Goal: Task Accomplishment & Management: Manage account settings

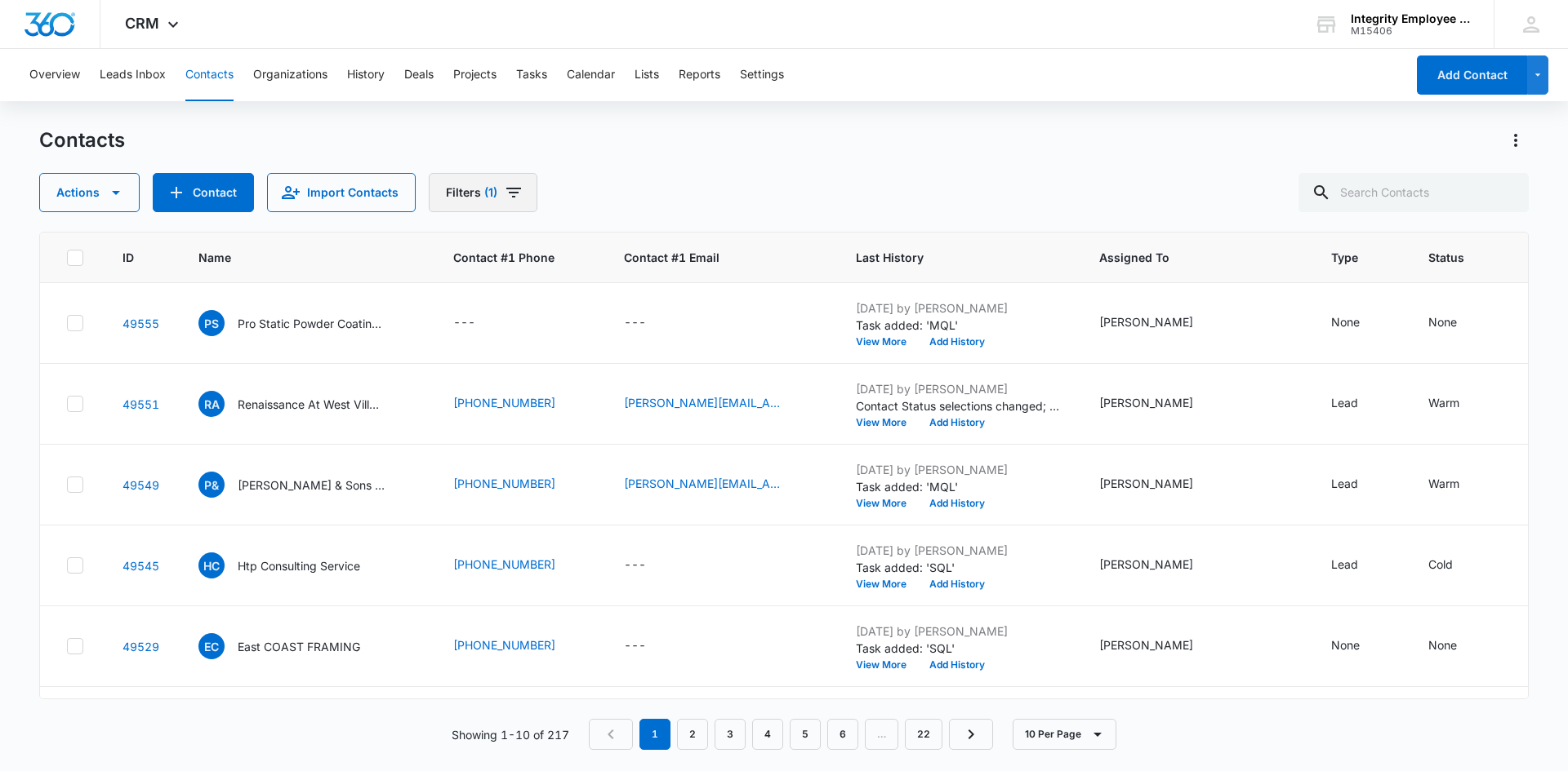
click at [508, 197] on icon "Filters" at bounding box center [514, 193] width 15 height 10
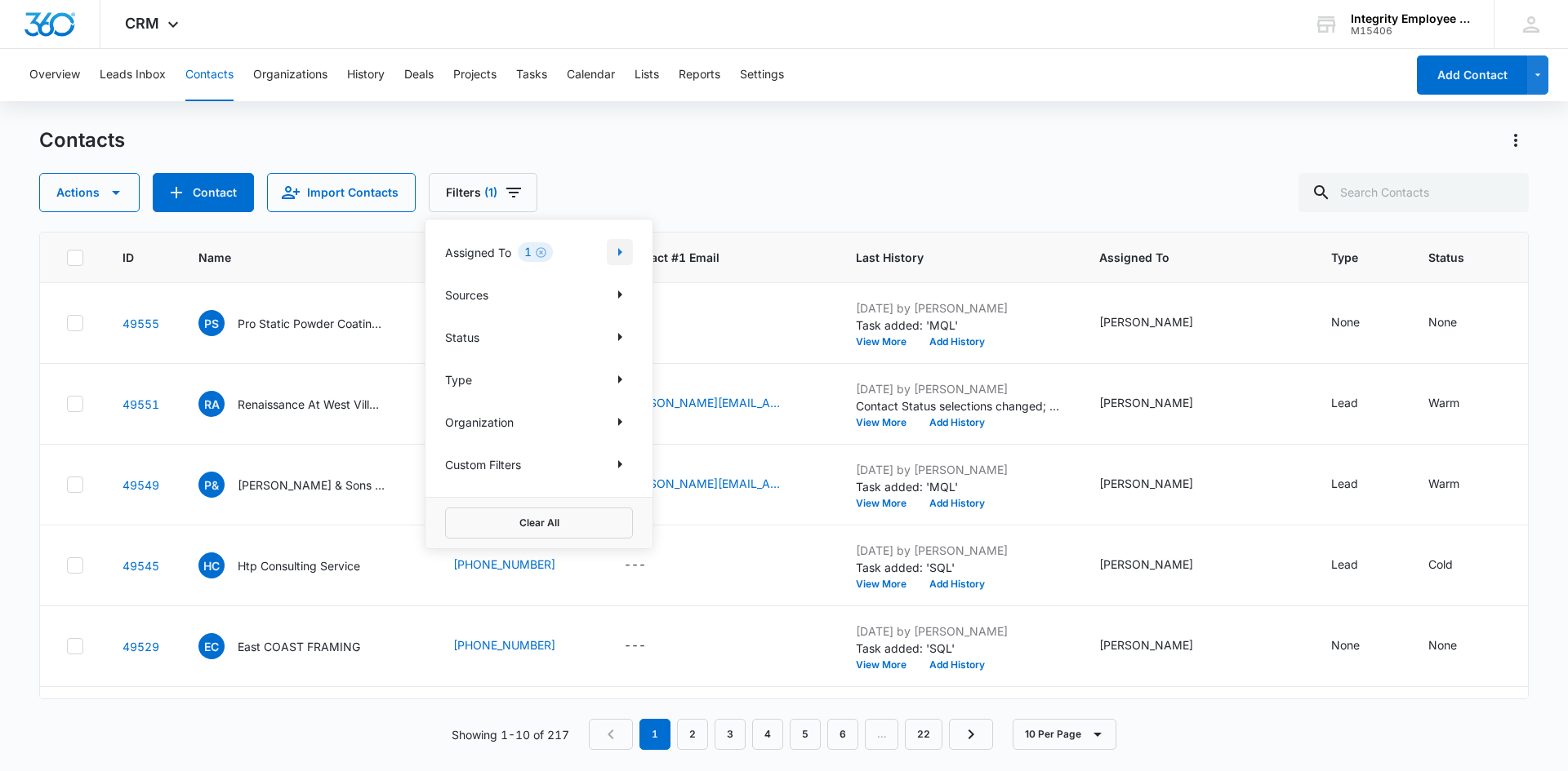
drag, startPoint x: 603, startPoint y: 248, endPoint x: 612, endPoint y: 248, distance: 9.0
click at [609, 248] on div "Assigned To 1" at bounding box center [539, 251] width 188 height 26
click at [620, 249] on icon "Show Assigned To filters" at bounding box center [619, 251] width 19 height 19
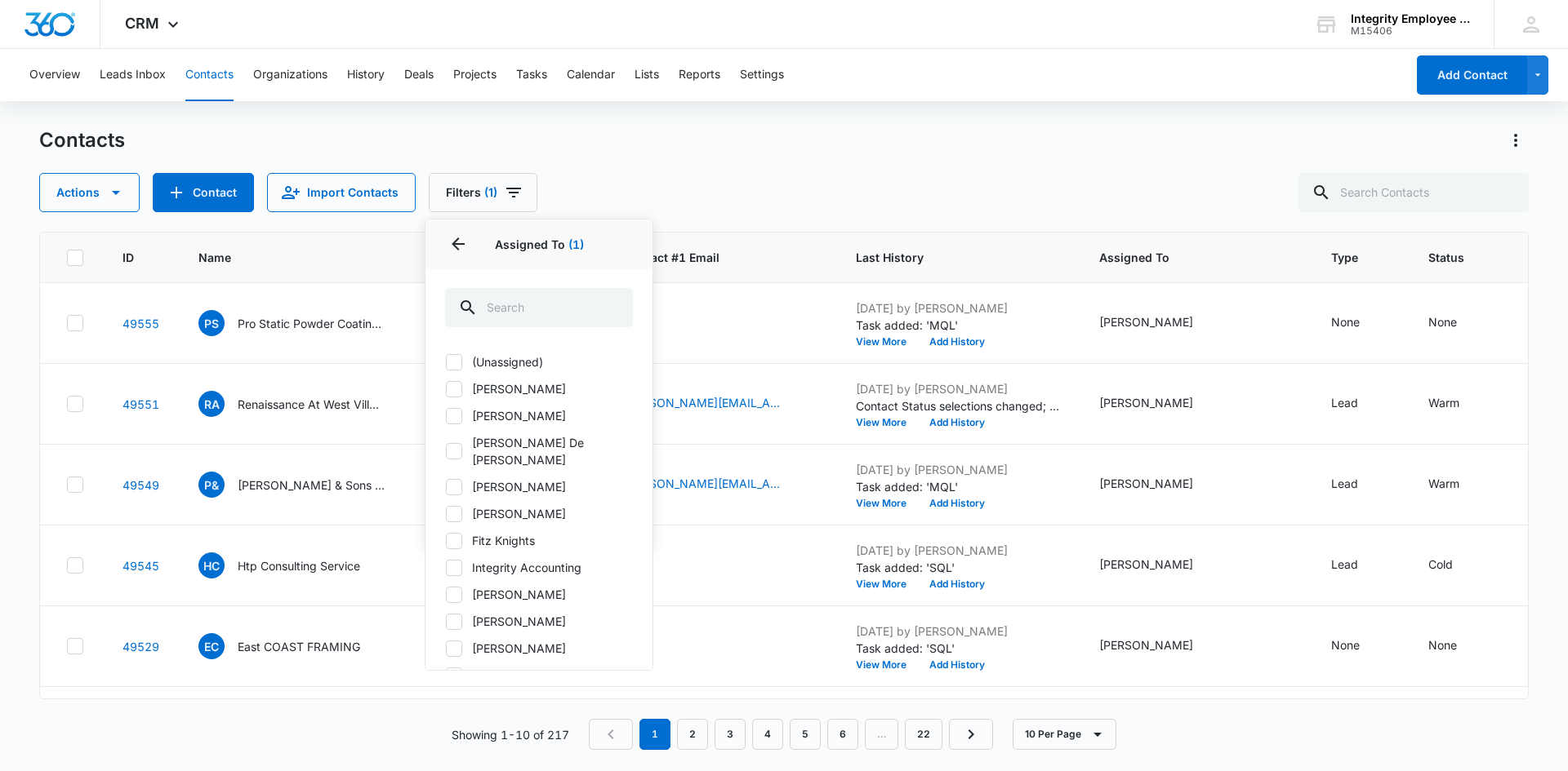
click at [522, 445] on label "[PERSON_NAME] De [PERSON_NAME]" at bounding box center [539, 451] width 188 height 34
click at [446, 451] on input "[PERSON_NAME] De [PERSON_NAME]" at bounding box center [445, 451] width 1 height 1
checkbox input "true"
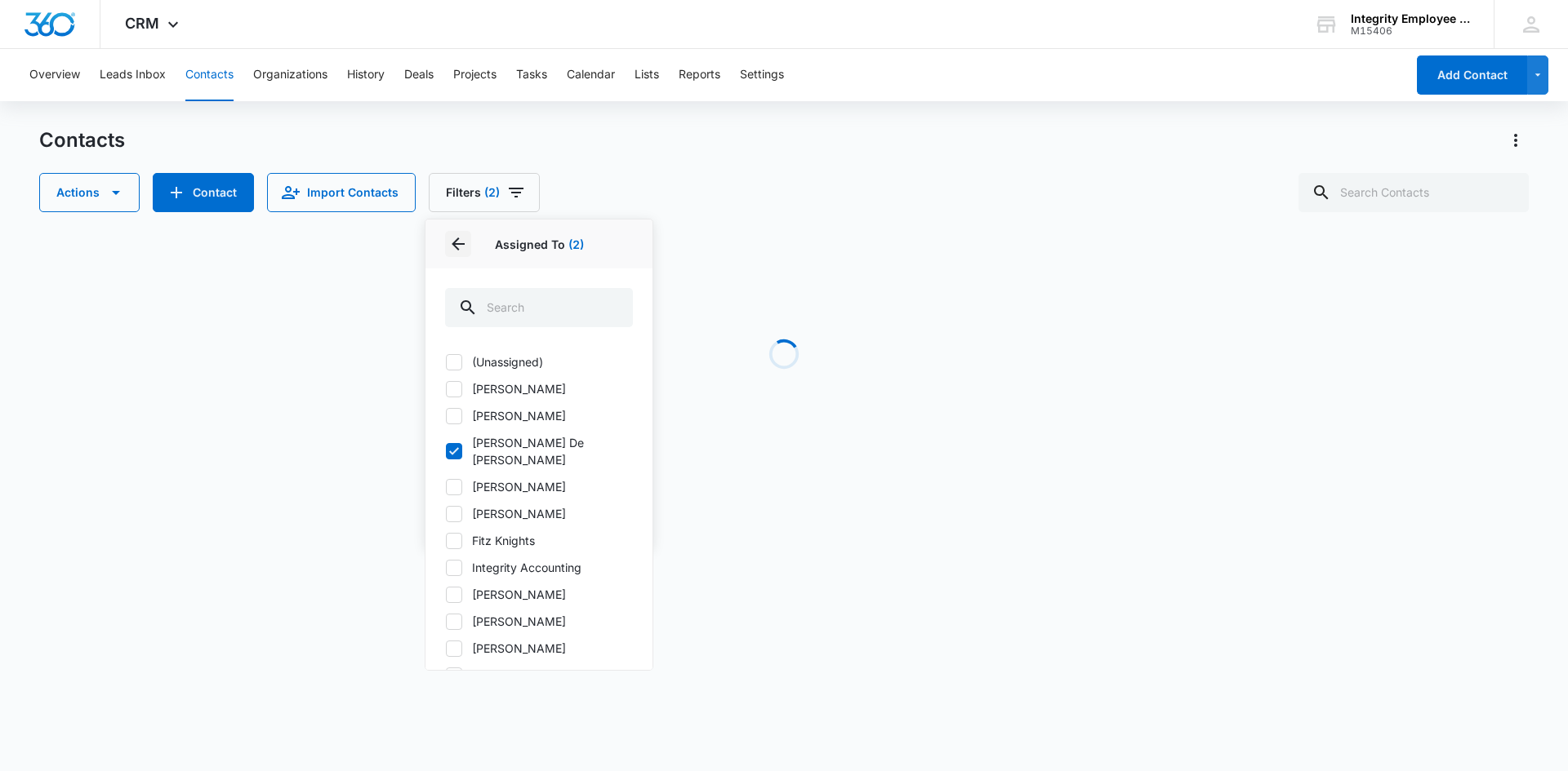
click at [466, 246] on icon "Back" at bounding box center [457, 243] width 19 height 19
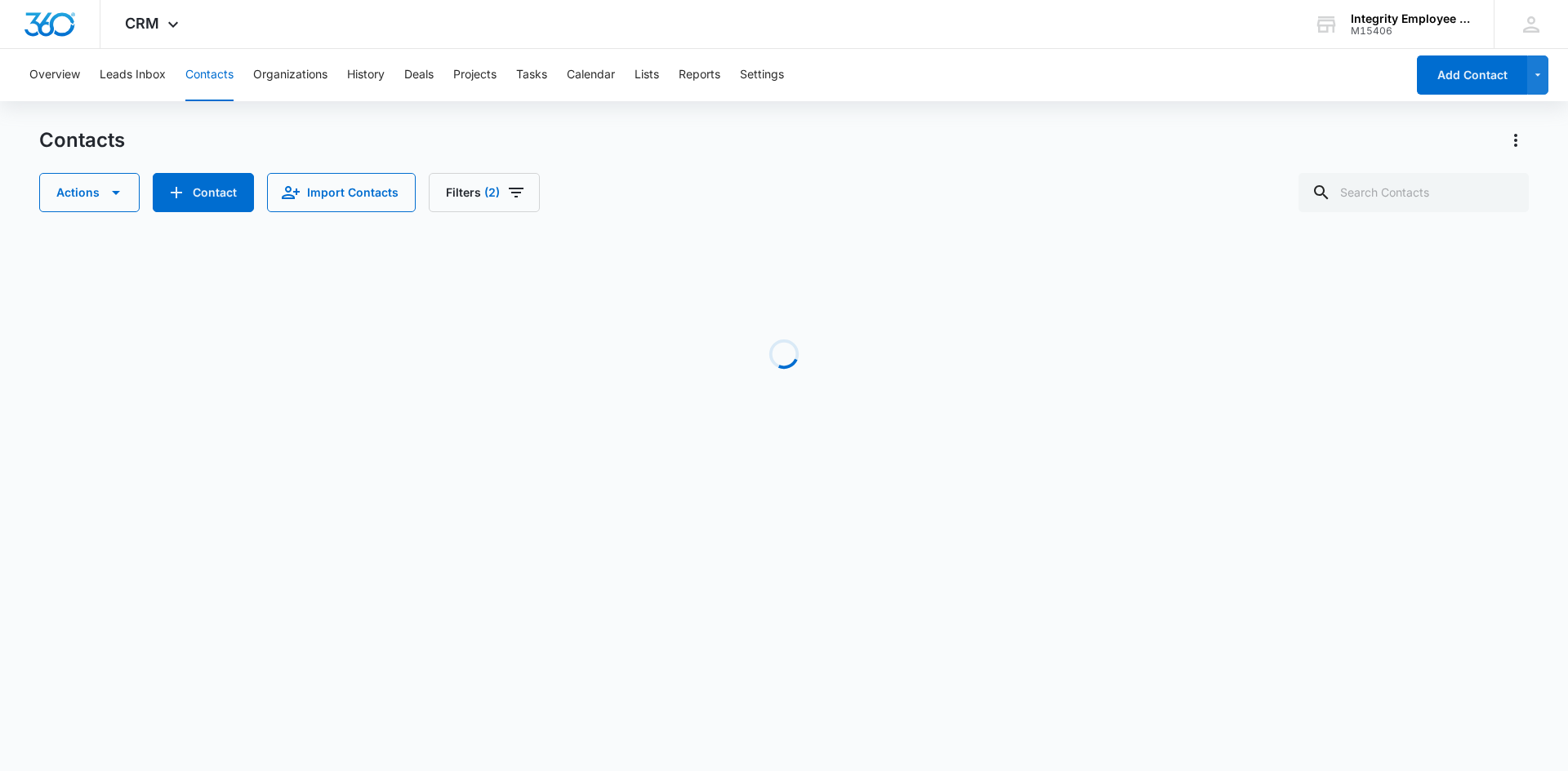
click at [333, 335] on div "Loading" at bounding box center [784, 354] width 1489 height 245
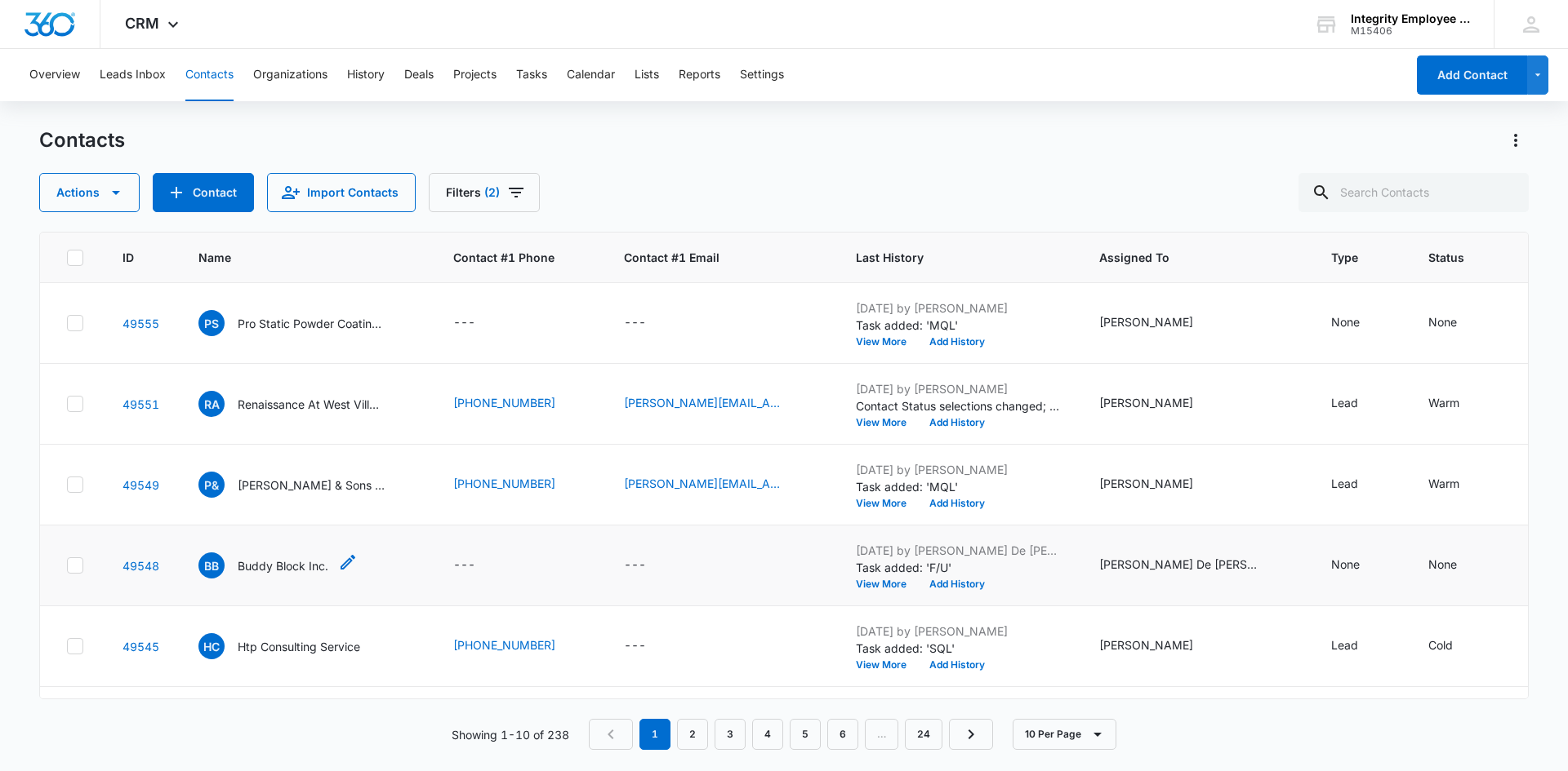
click at [313, 559] on p "Buddy Block Inc." at bounding box center [283, 566] width 90 height 18
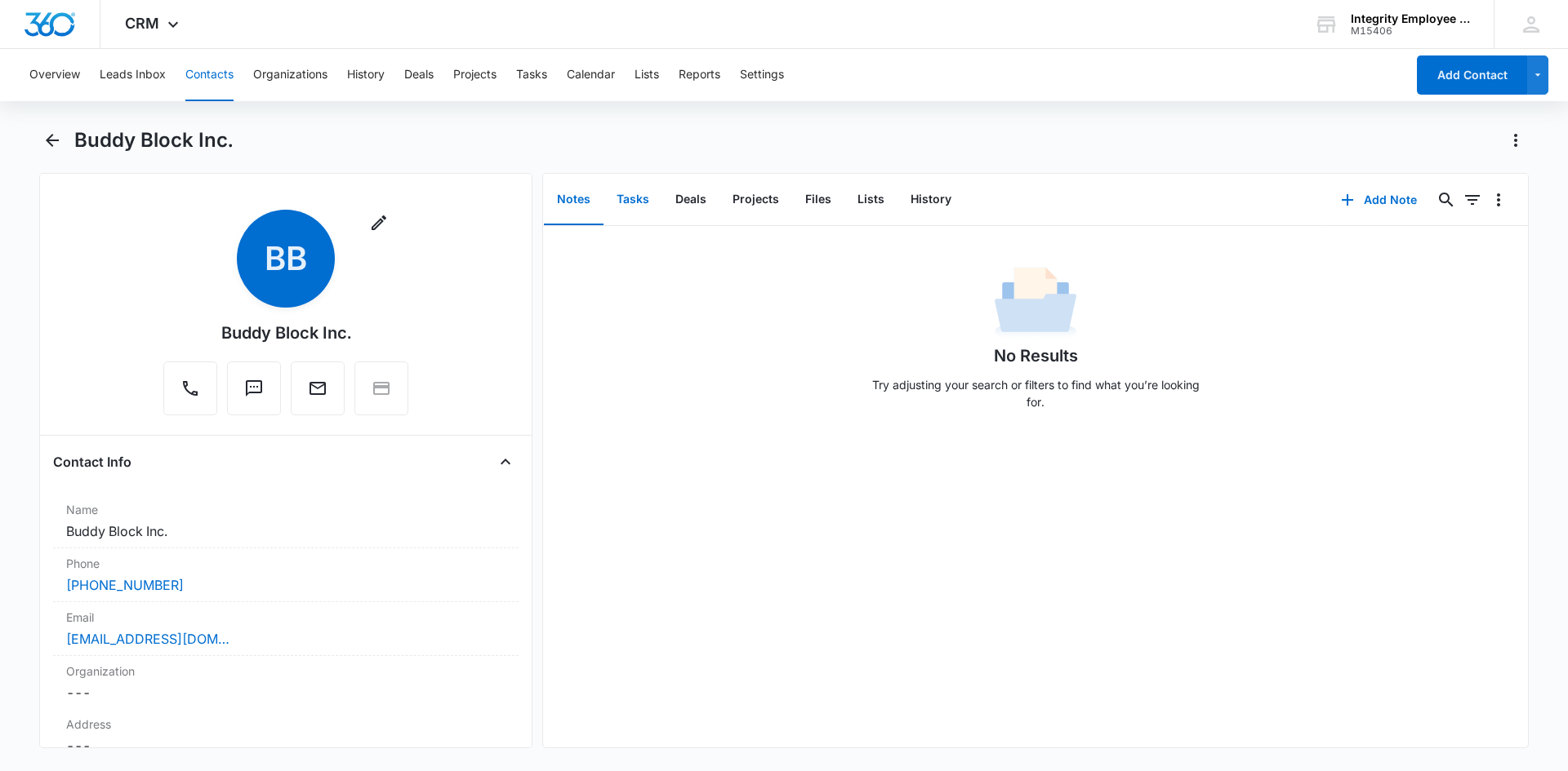
click at [634, 197] on button "Tasks" at bounding box center [633, 200] width 59 height 51
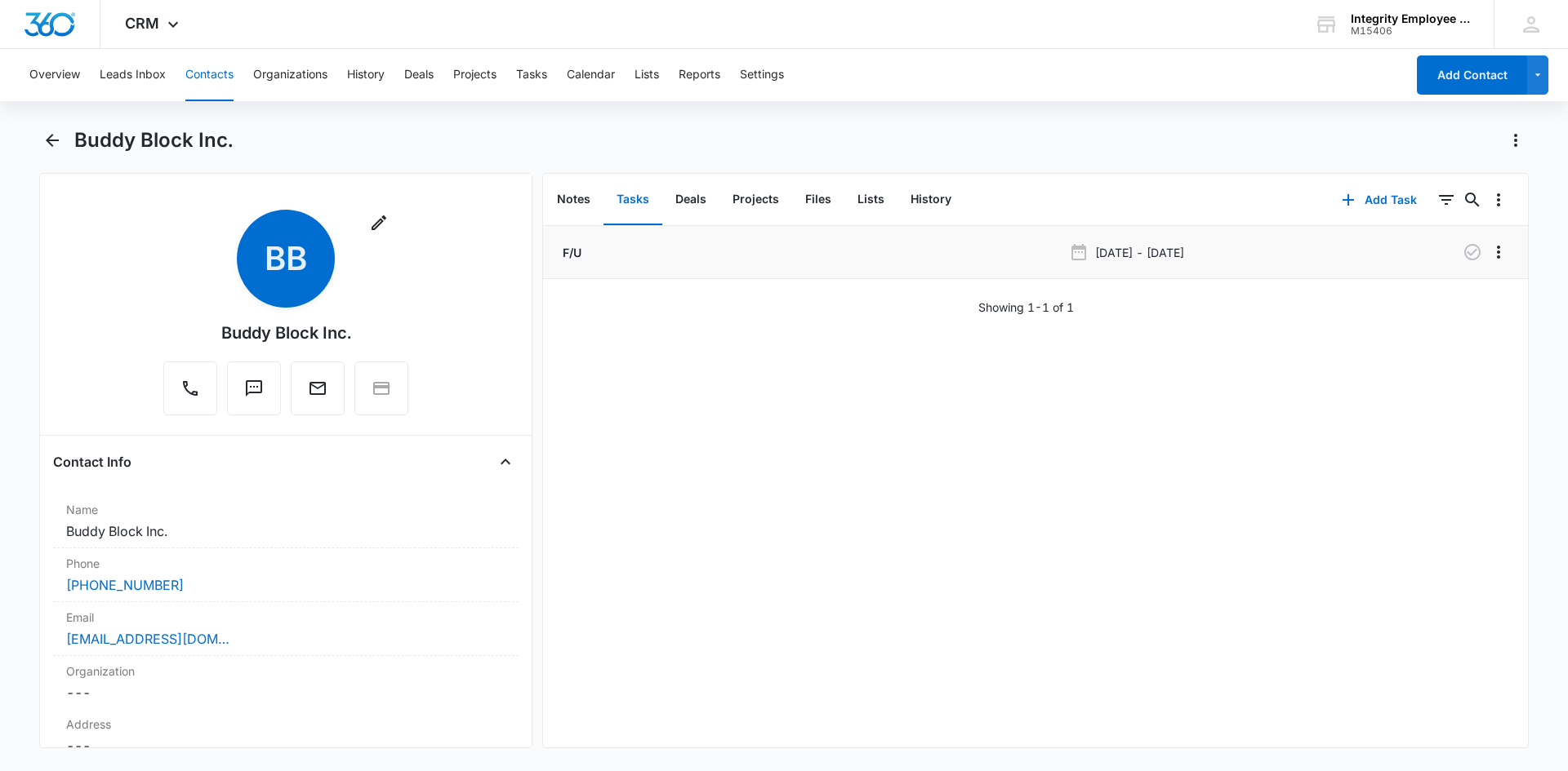
click at [586, 251] on div "F/U" at bounding box center [811, 252] width 503 height 18
click at [578, 253] on p "F/U" at bounding box center [570, 252] width 22 height 18
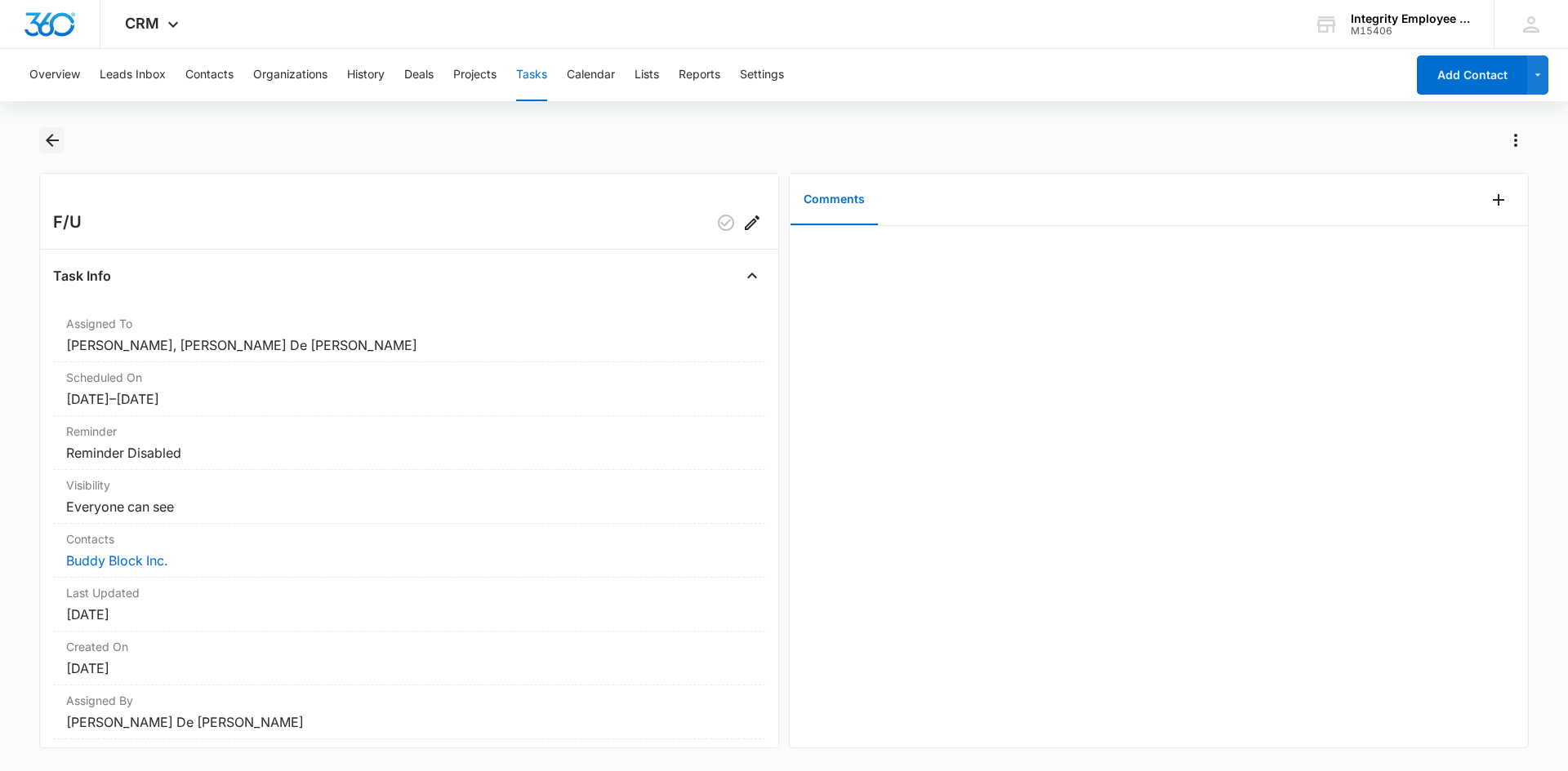
click at [43, 139] on icon "Back" at bounding box center [52, 139] width 19 height 19
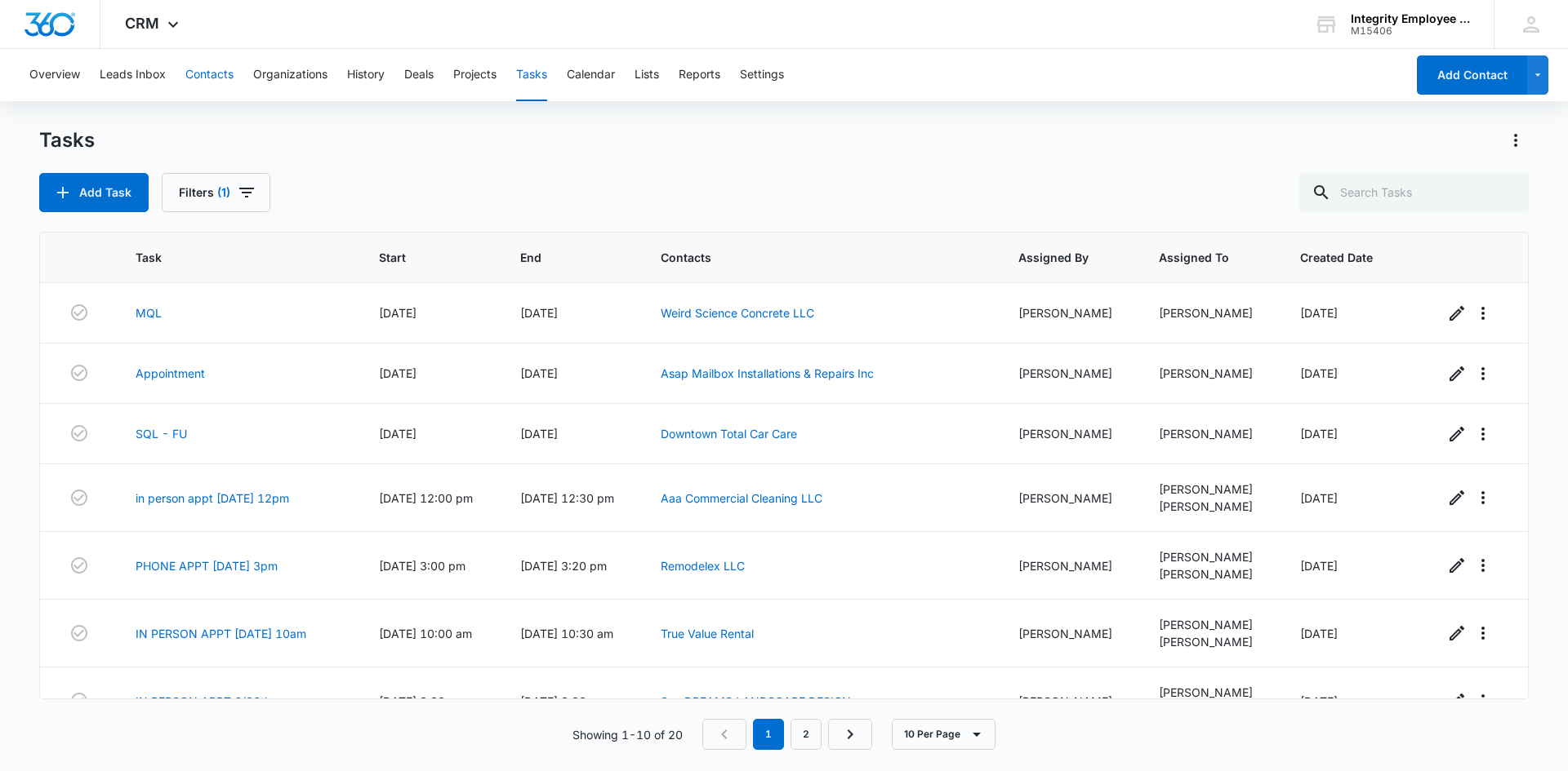
click at [191, 85] on button "Contacts" at bounding box center [210, 75] width 48 height 53
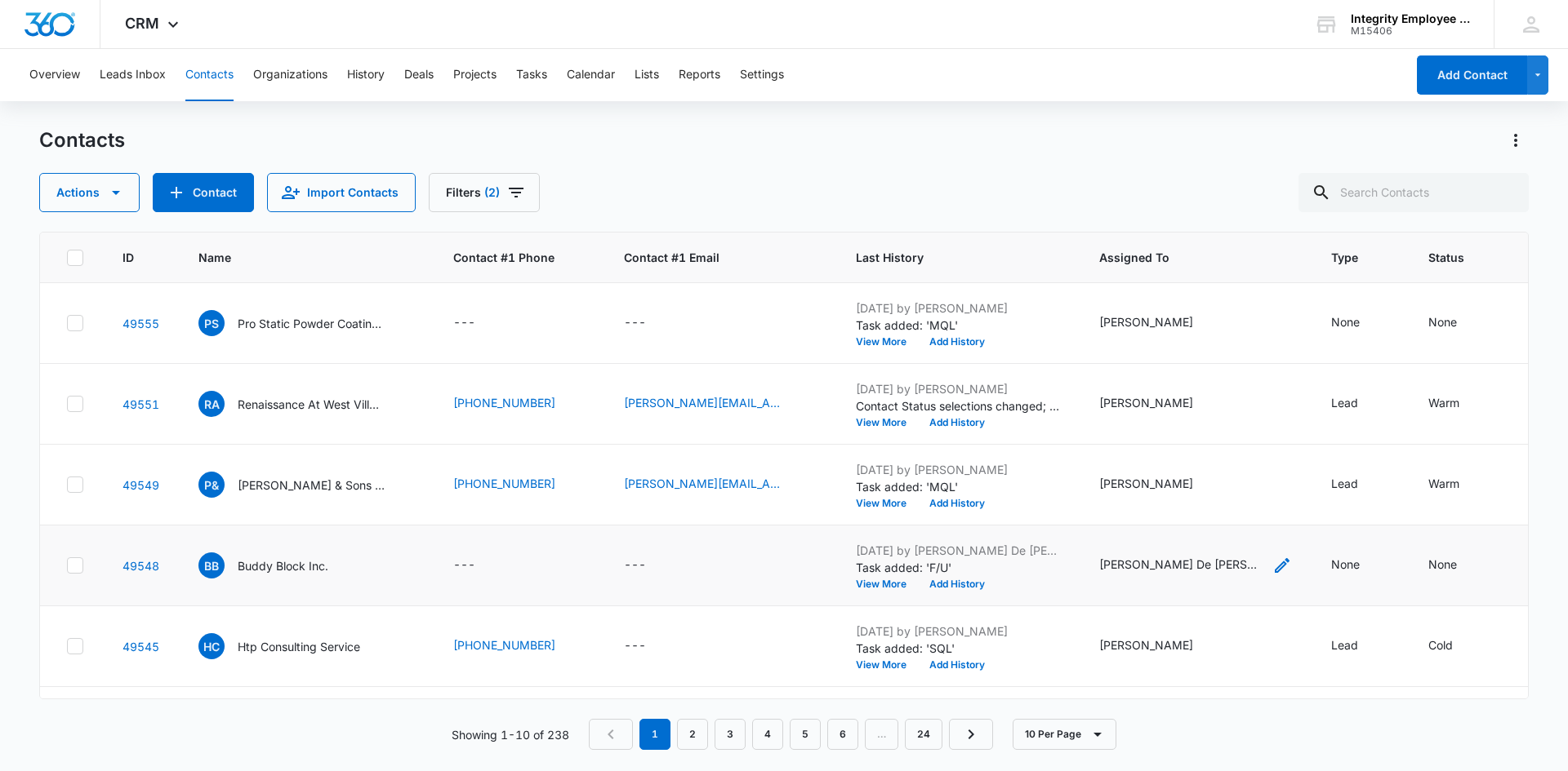
click at [1272, 566] on icon "Assigned To - Daisy De Le Vega - Select to Edit Field" at bounding box center [1281, 565] width 19 height 19
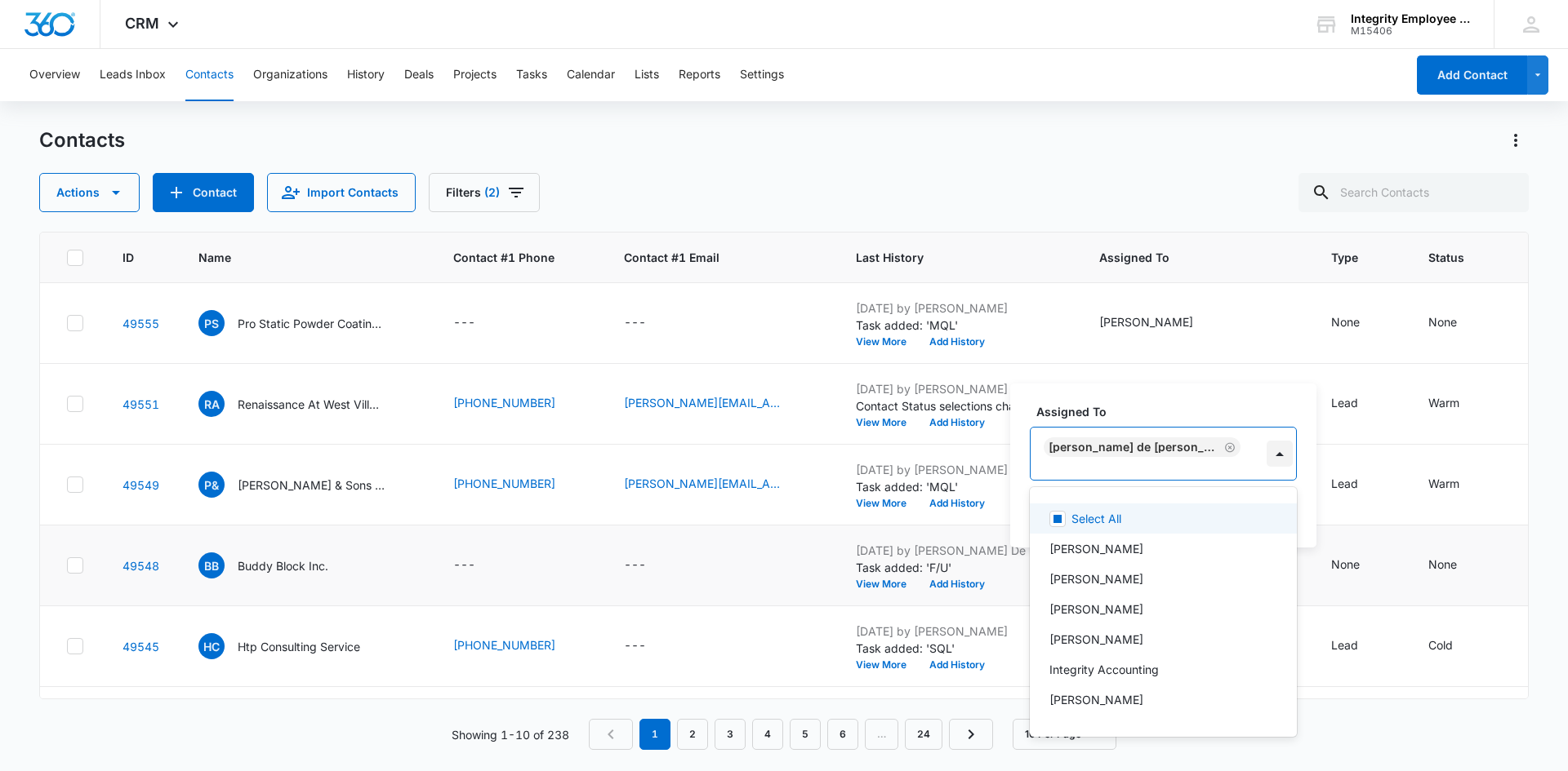
click at [1267, 458] on div at bounding box center [1280, 454] width 26 height 26
click at [1100, 632] on p "[PERSON_NAME]" at bounding box center [1097, 639] width 94 height 18
click at [1200, 383] on div "Assigned To option [PERSON_NAME], selected. 15 results available. Use Up and Do…" at bounding box center [1163, 465] width 306 height 164
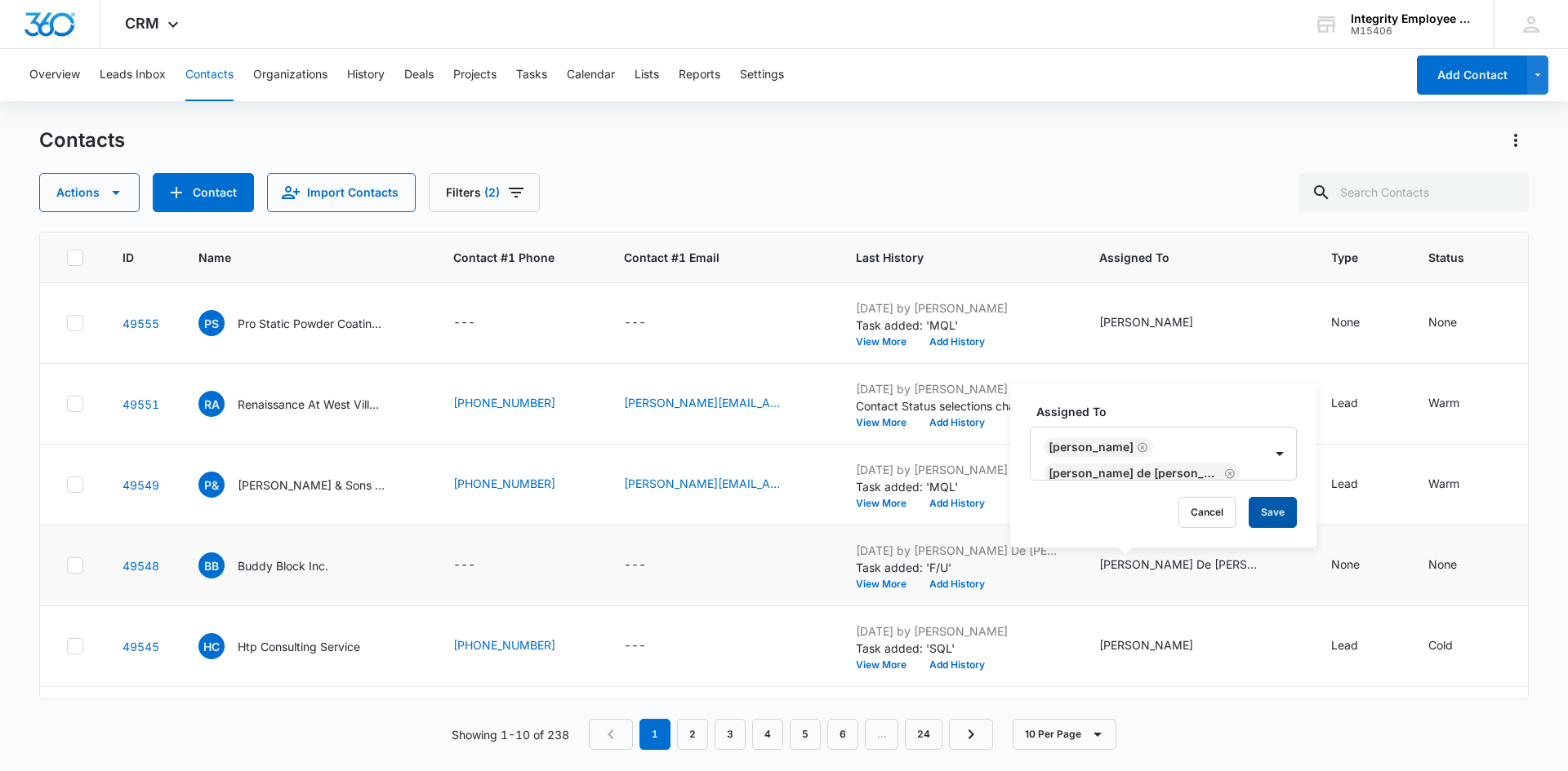
click at [1271, 514] on button "Save" at bounding box center [1273, 512] width 48 height 31
click at [471, 181] on button "Filters (2)" at bounding box center [484, 192] width 111 height 39
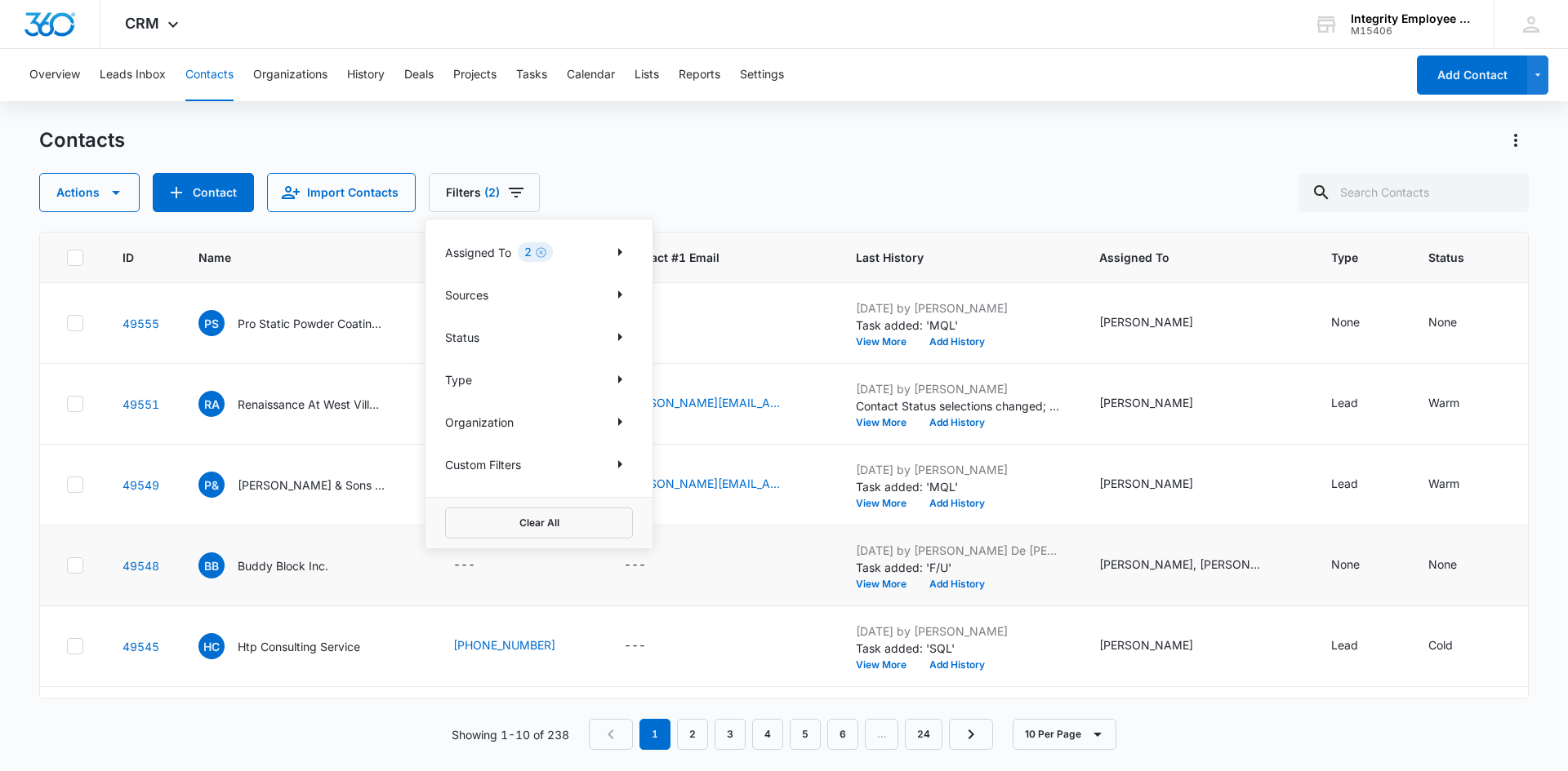
click at [508, 253] on p "Assigned To" at bounding box center [478, 252] width 66 height 18
click at [608, 246] on button "Show Assigned To filters" at bounding box center [619, 251] width 26 height 26
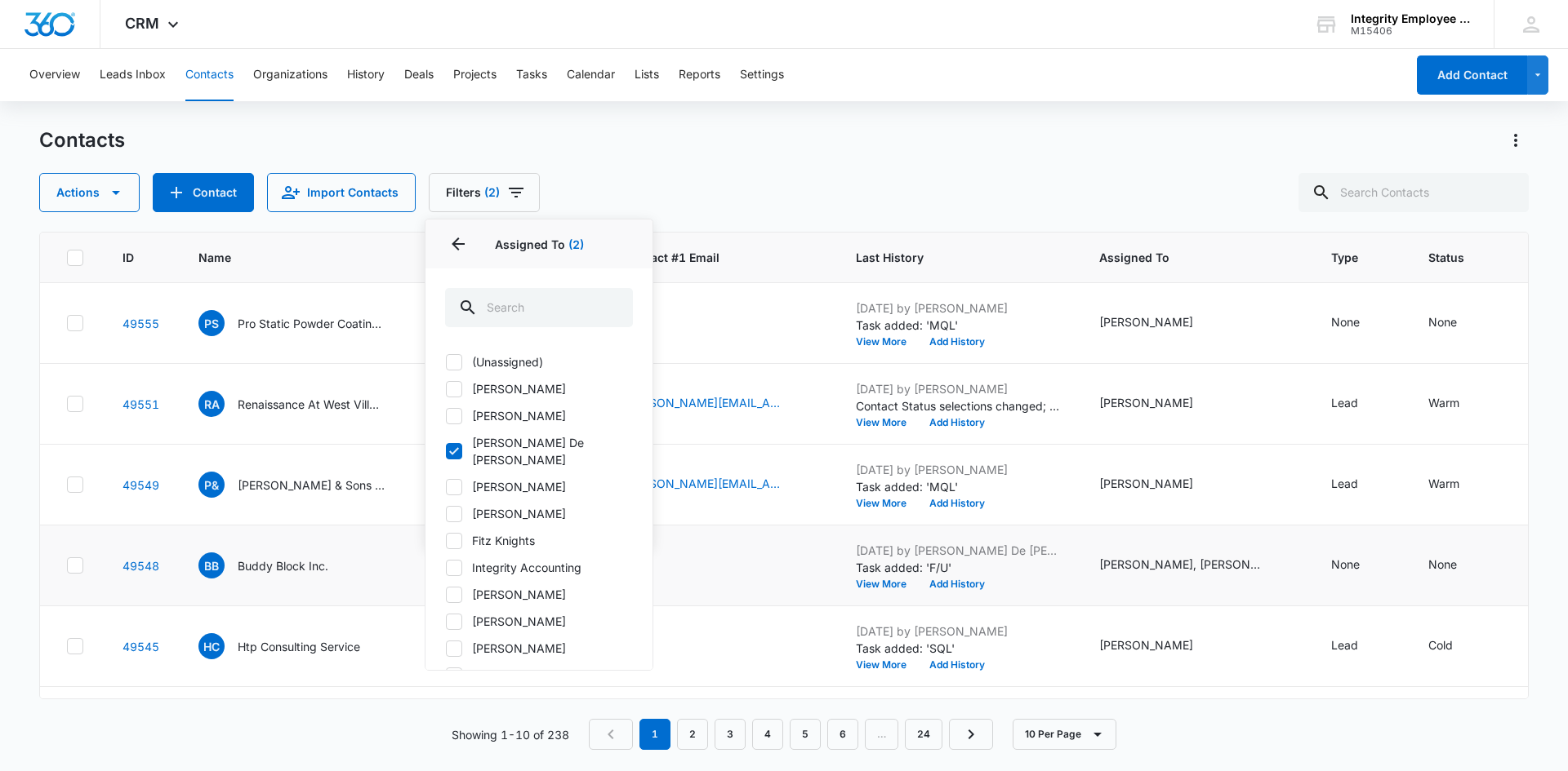
click at [458, 444] on icon at bounding box center [455, 452] width 15 height 15
click at [446, 451] on input "[PERSON_NAME] De [PERSON_NAME]" at bounding box center [445, 451] width 1 height 1
checkbox input "false"
click at [456, 246] on icon "Back" at bounding box center [458, 244] width 13 height 13
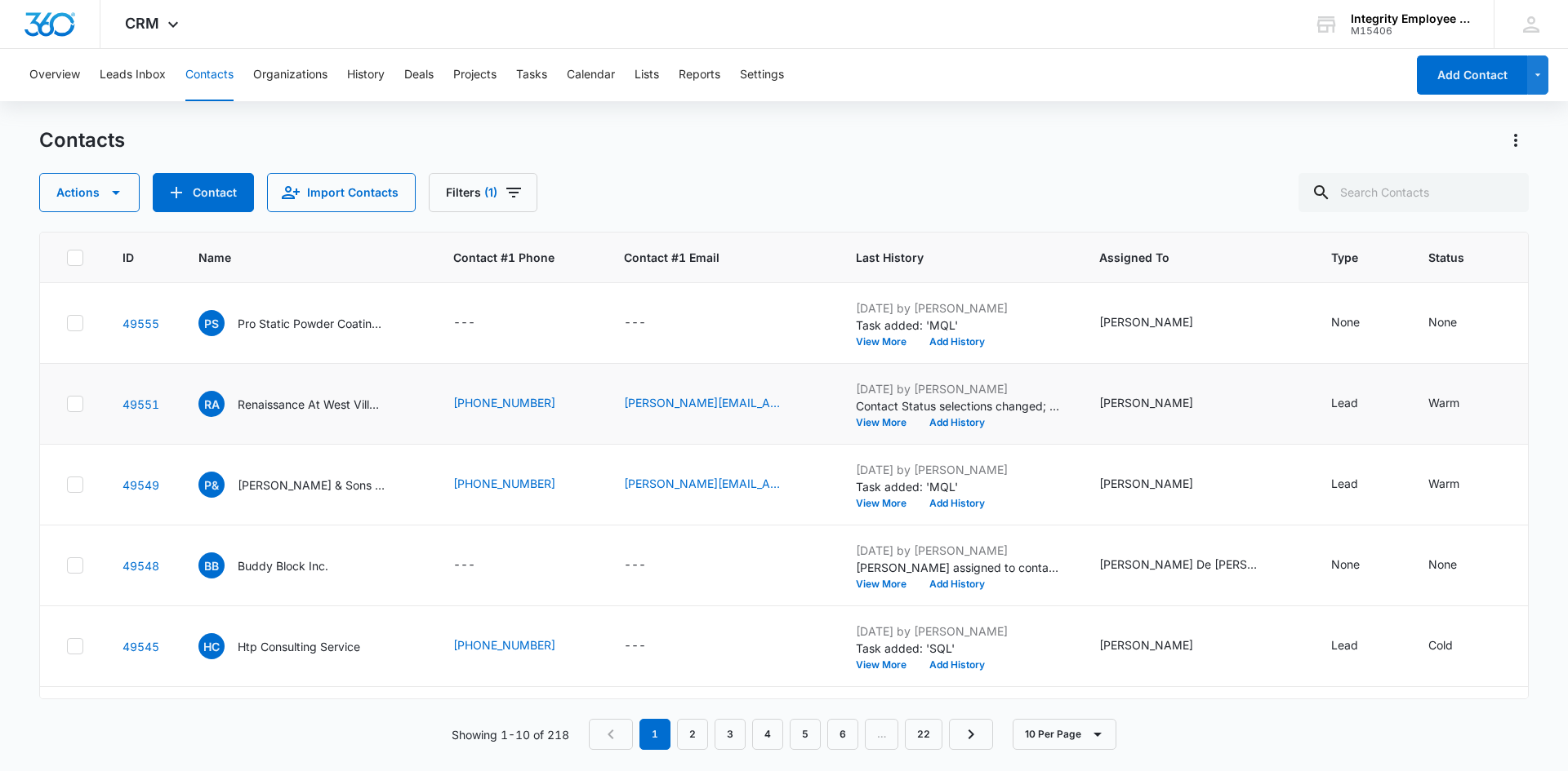
click at [410, 442] on td "RA Renaissance At West Villages Homeowners Association INC" at bounding box center [306, 404] width 255 height 81
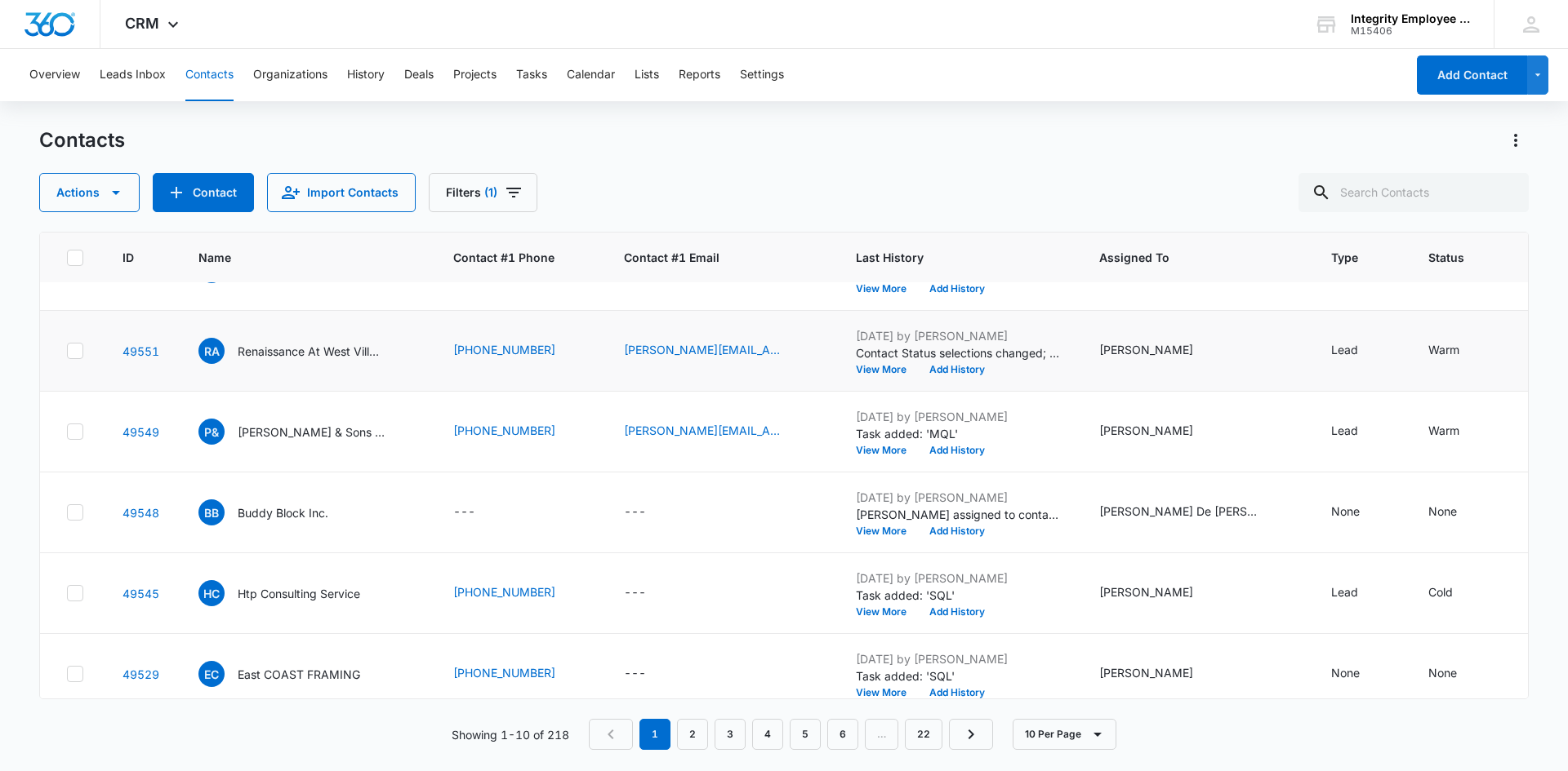
scroll to position [82, 0]
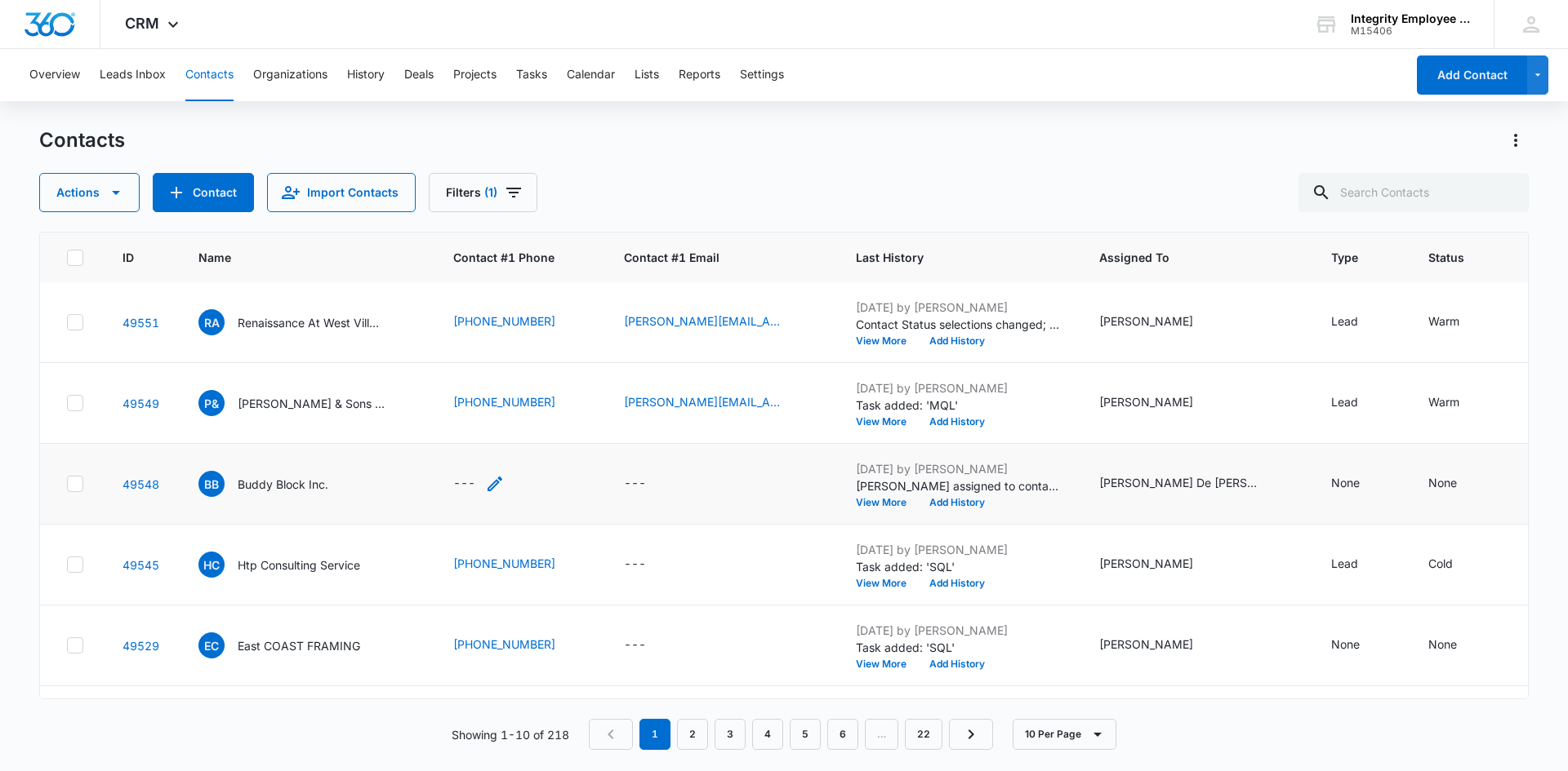
click at [459, 477] on div "---" at bounding box center [464, 484] width 22 height 19
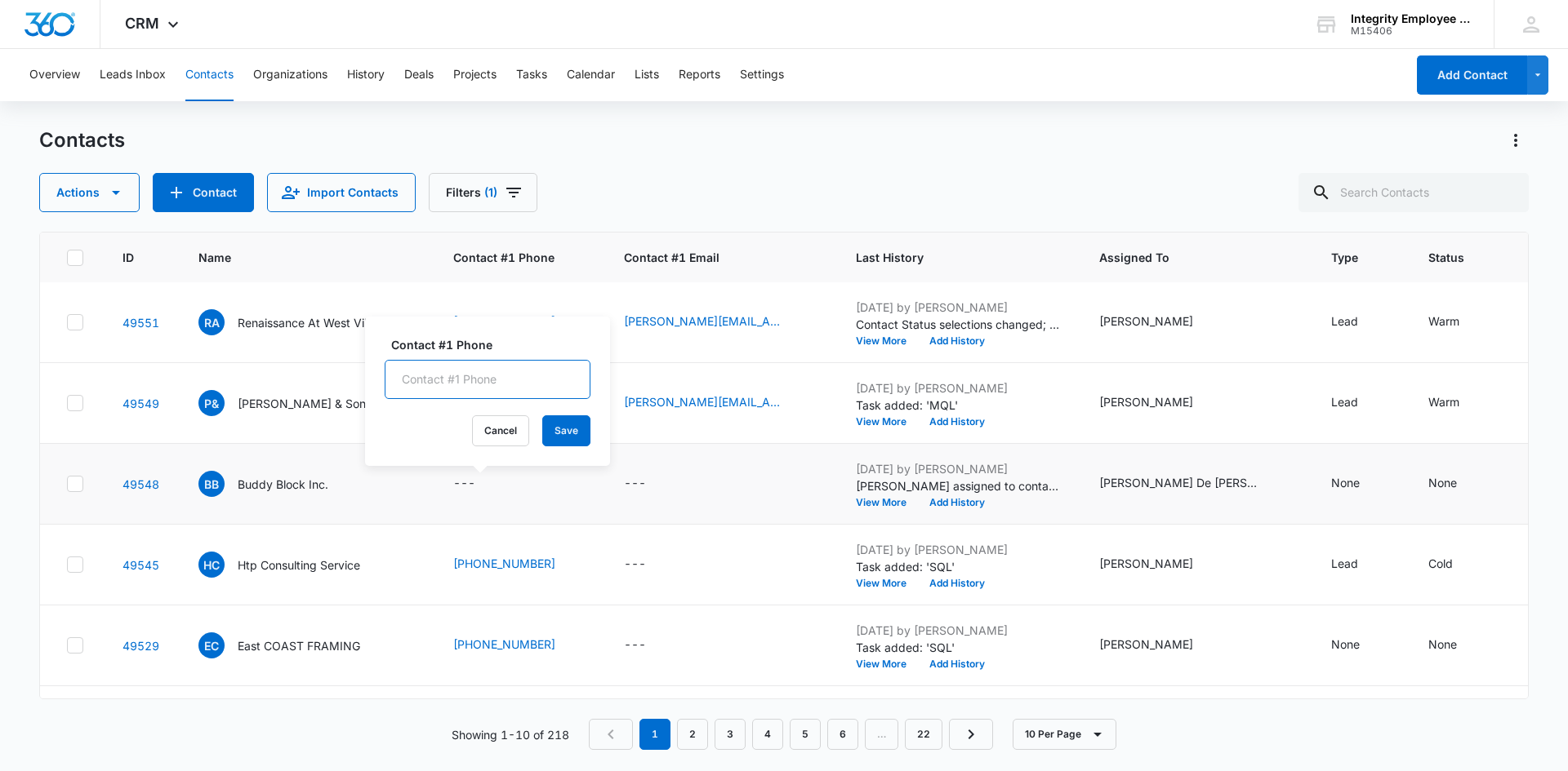
click at [431, 388] on input "Contact #1 Phone" at bounding box center [487, 379] width 206 height 39
type input "[PHONE_NUMBER]"
click at [542, 421] on button "Save" at bounding box center [567, 430] width 48 height 31
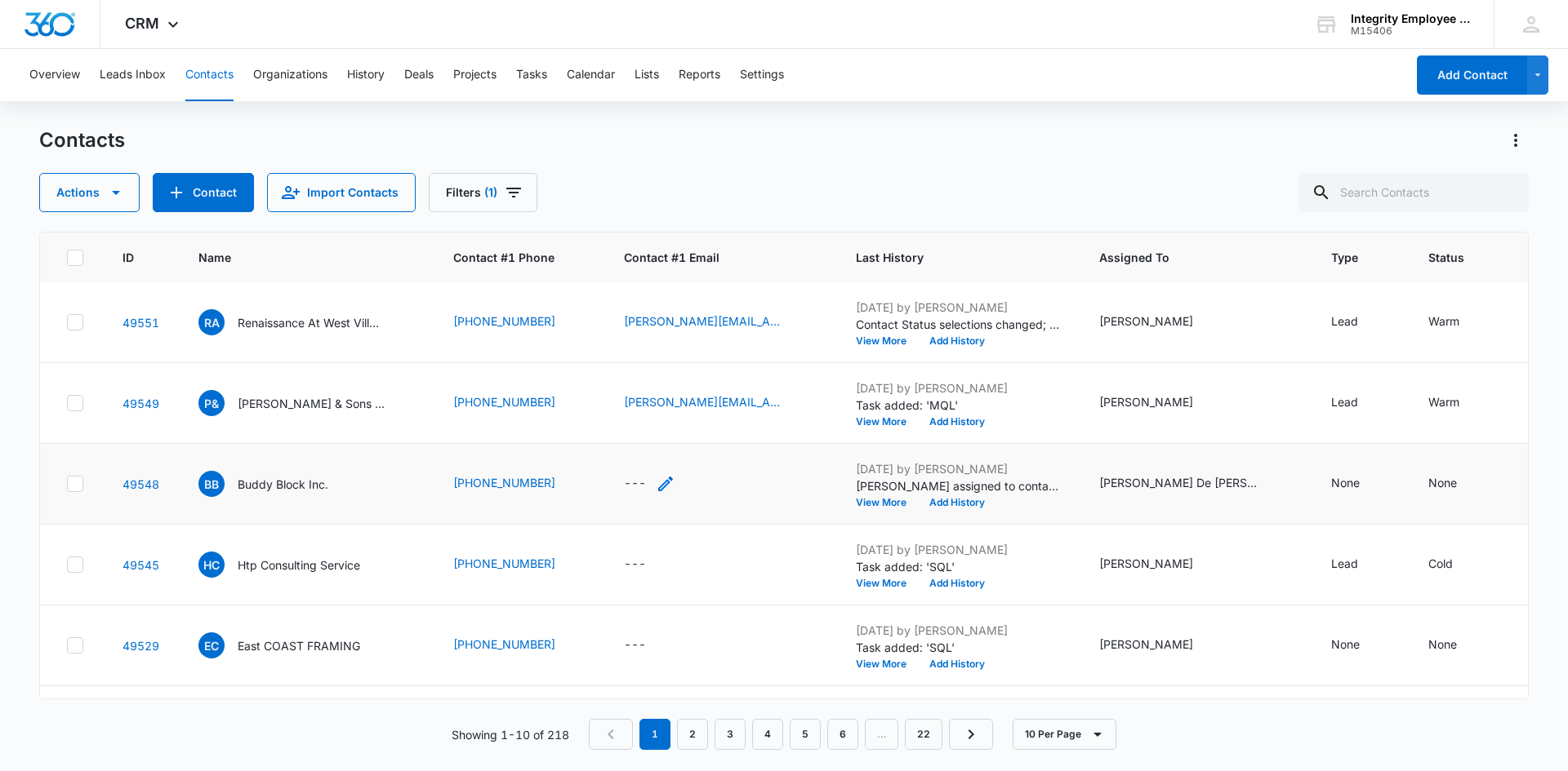
click at [633, 482] on div "---" at bounding box center [635, 484] width 22 height 19
click at [646, 379] on input "Contact #1 Email" at bounding box center [649, 379] width 206 height 39
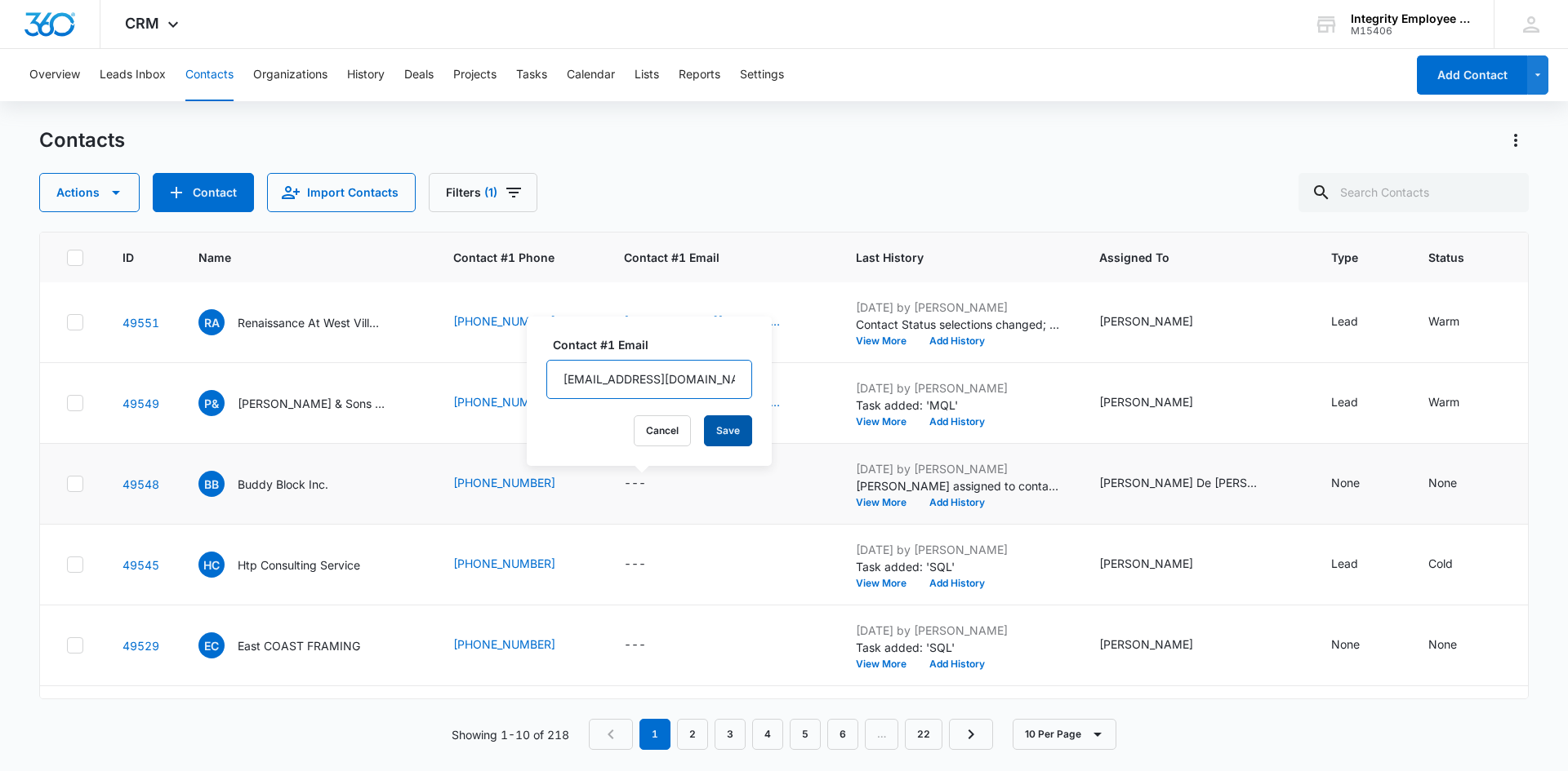
type input "[EMAIL_ADDRESS][DOMAIN_NAME]"
drag, startPoint x: 710, startPoint y: 434, endPoint x: 700, endPoint y: 464, distance: 31.6
click at [711, 434] on button "Save" at bounding box center [728, 430] width 48 height 31
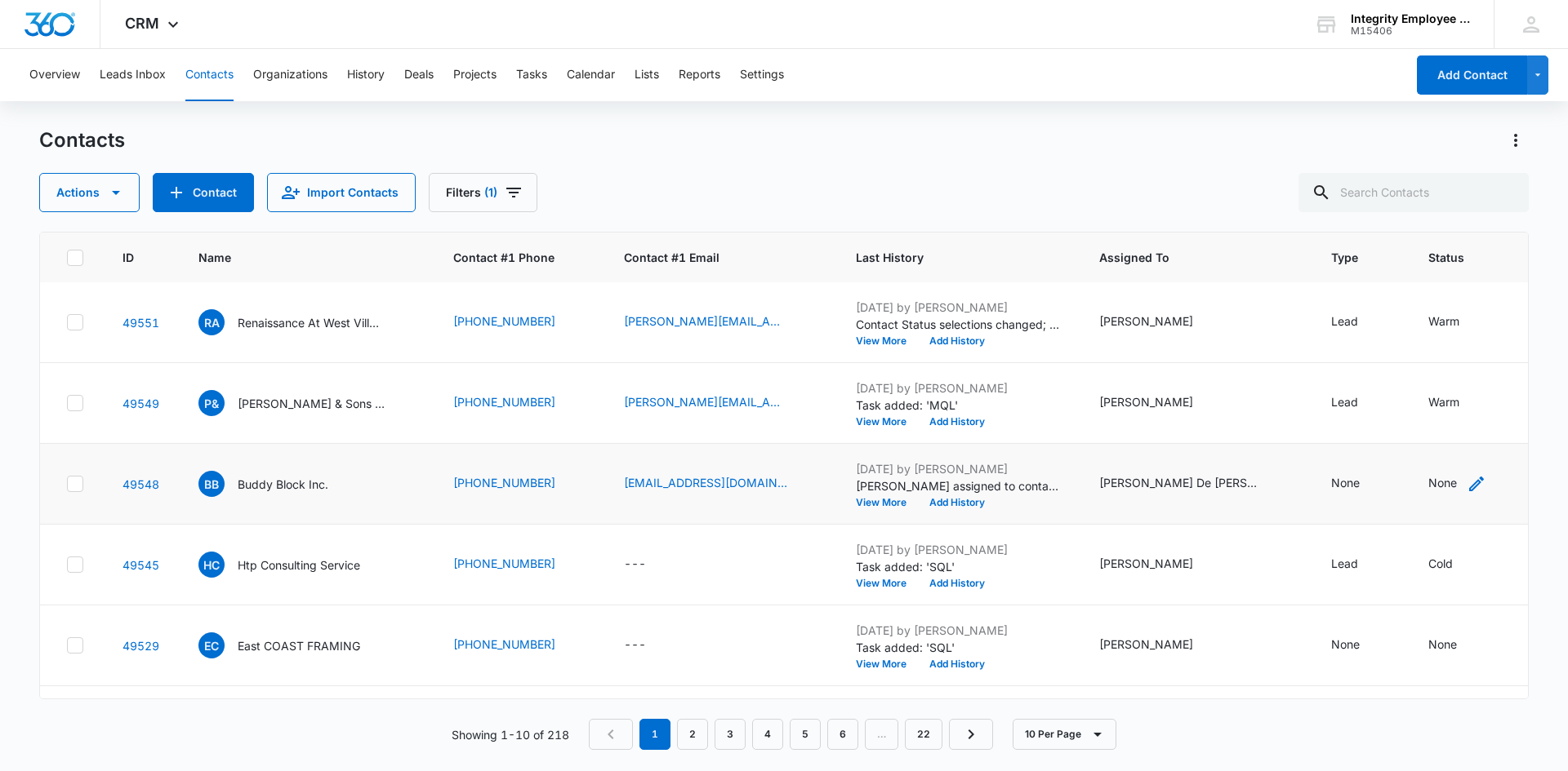
click at [1428, 479] on div "None" at bounding box center [1443, 483] width 28 height 18
click at [1485, 377] on div at bounding box center [1495, 379] width 26 height 26
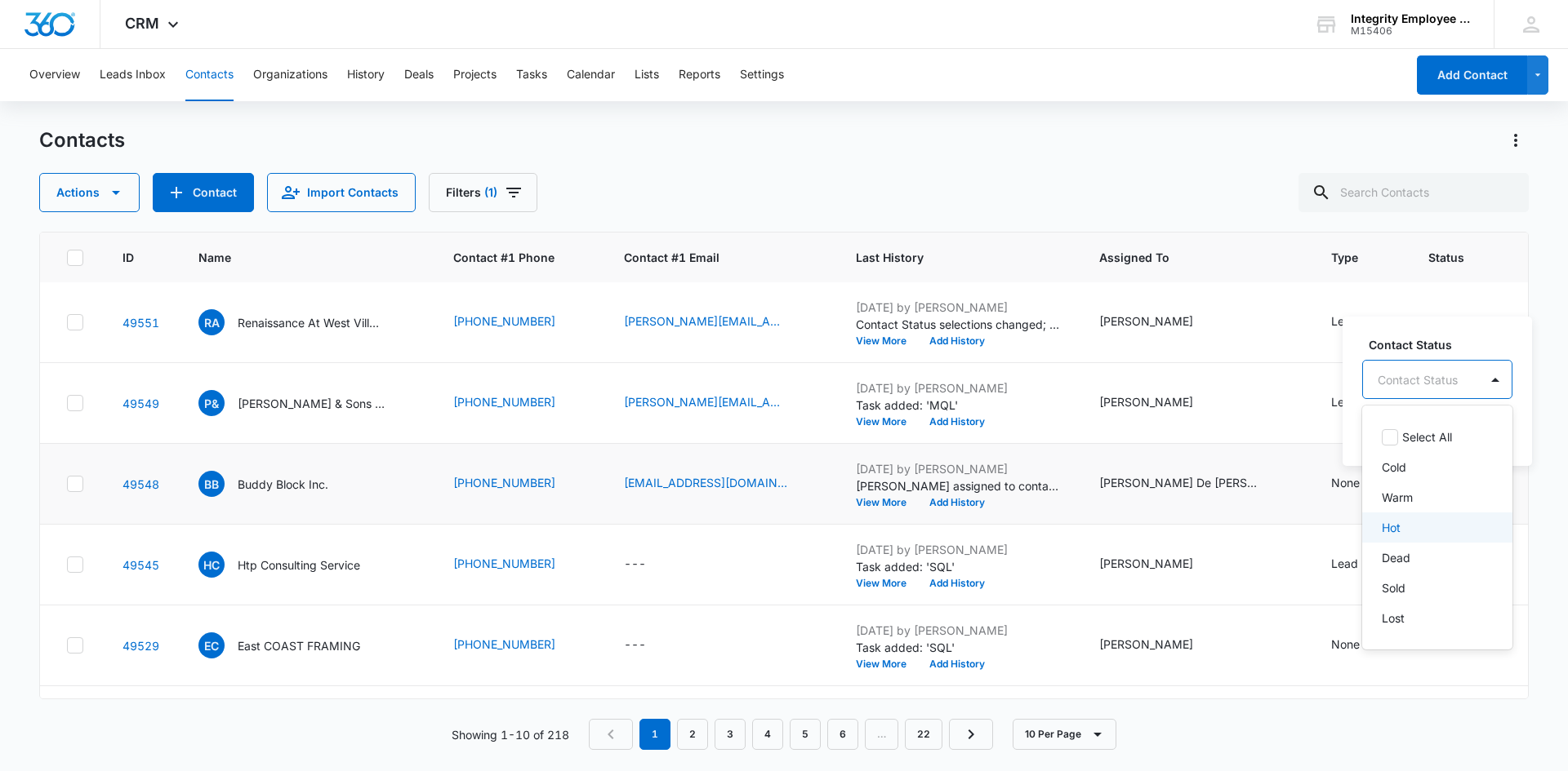
click at [1391, 525] on p "Hot" at bounding box center [1391, 527] width 18 height 18
click at [1478, 371] on div at bounding box center [1465, 378] width 33 height 39
click at [1463, 435] on button "Save" at bounding box center [1459, 430] width 48 height 31
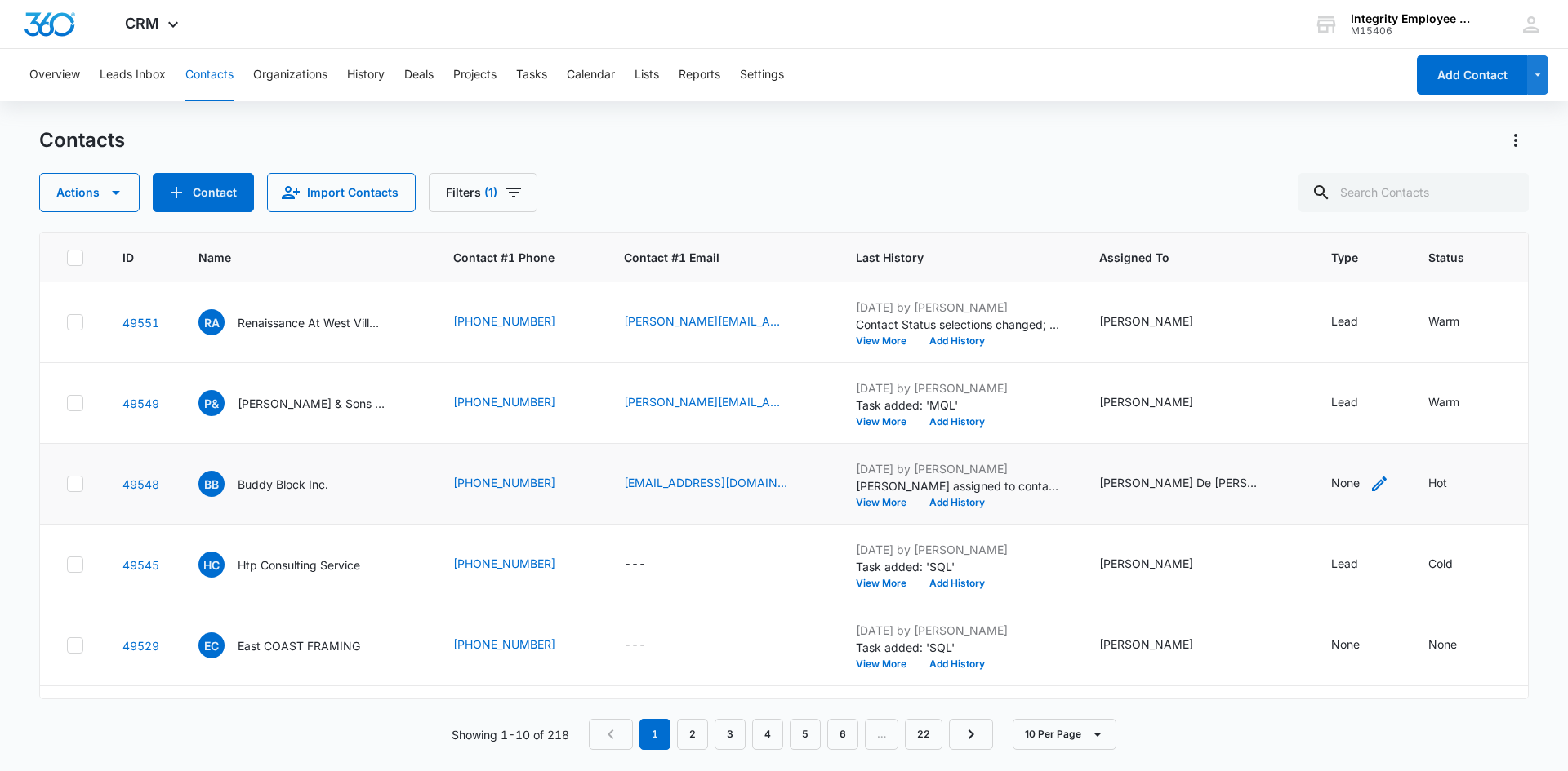
click at [1333, 486] on div "None" at bounding box center [1346, 483] width 28 height 18
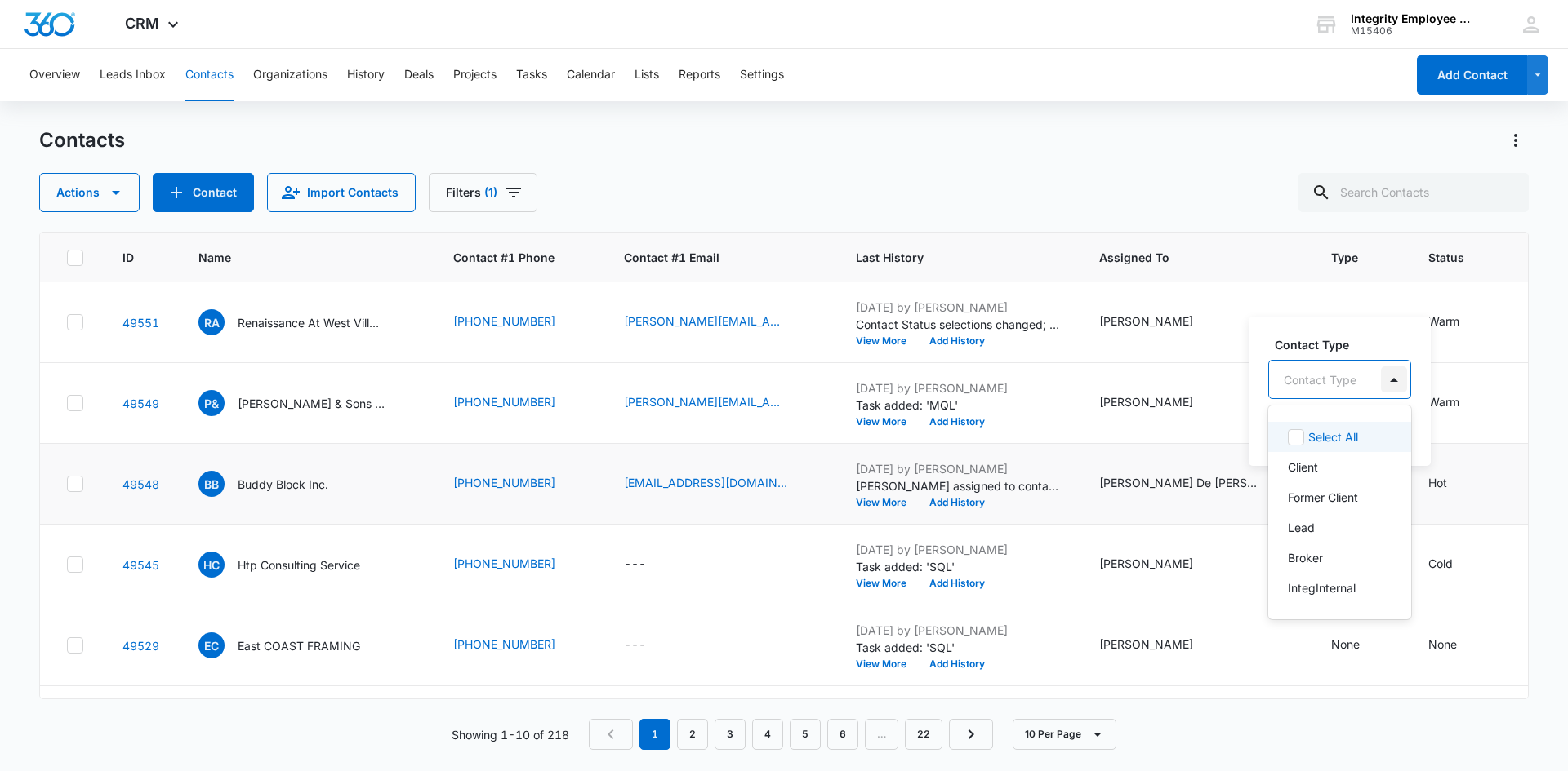
click at [1393, 373] on div at bounding box center [1393, 379] width 26 height 26
click at [1300, 526] on p "Lead" at bounding box center [1301, 527] width 27 height 18
click at [1378, 380] on div at bounding box center [1376, 378] width 26 height 26
click at [1370, 427] on button "Save" at bounding box center [1369, 430] width 48 height 31
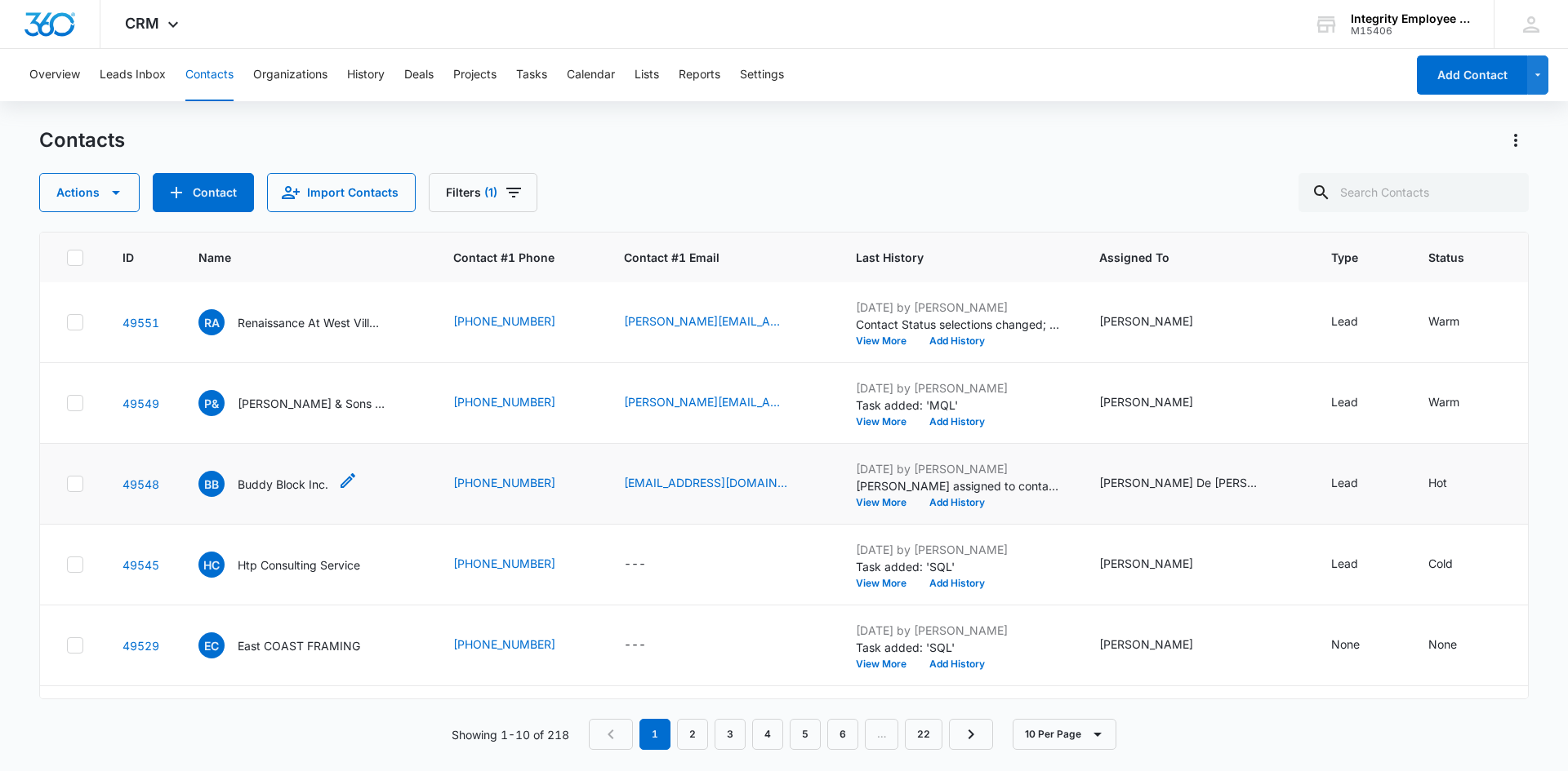
click at [272, 496] on div "BB Buddy Block Inc." at bounding box center [262, 484] width 130 height 26
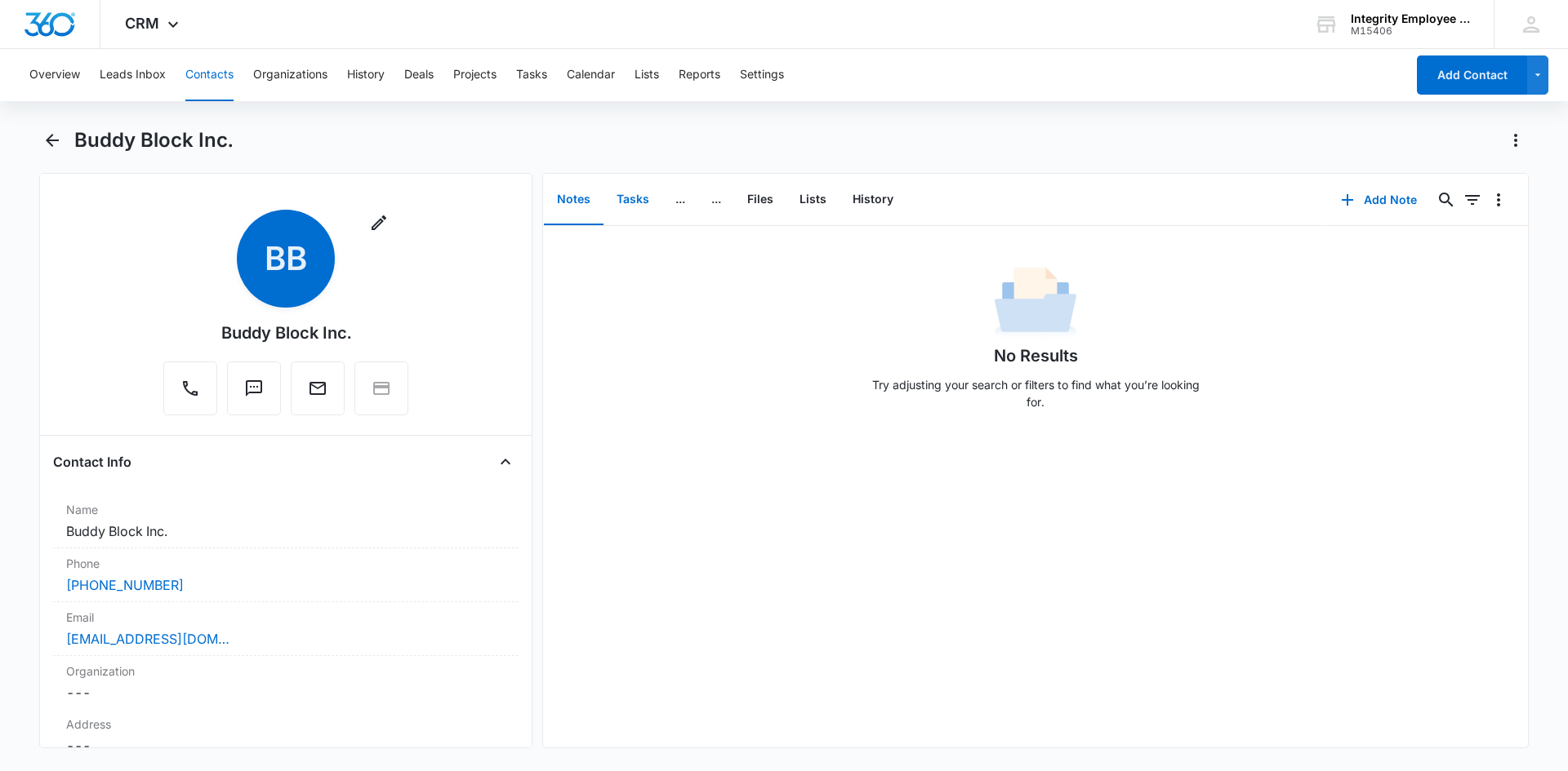
click at [613, 211] on button "Tasks" at bounding box center [633, 200] width 59 height 51
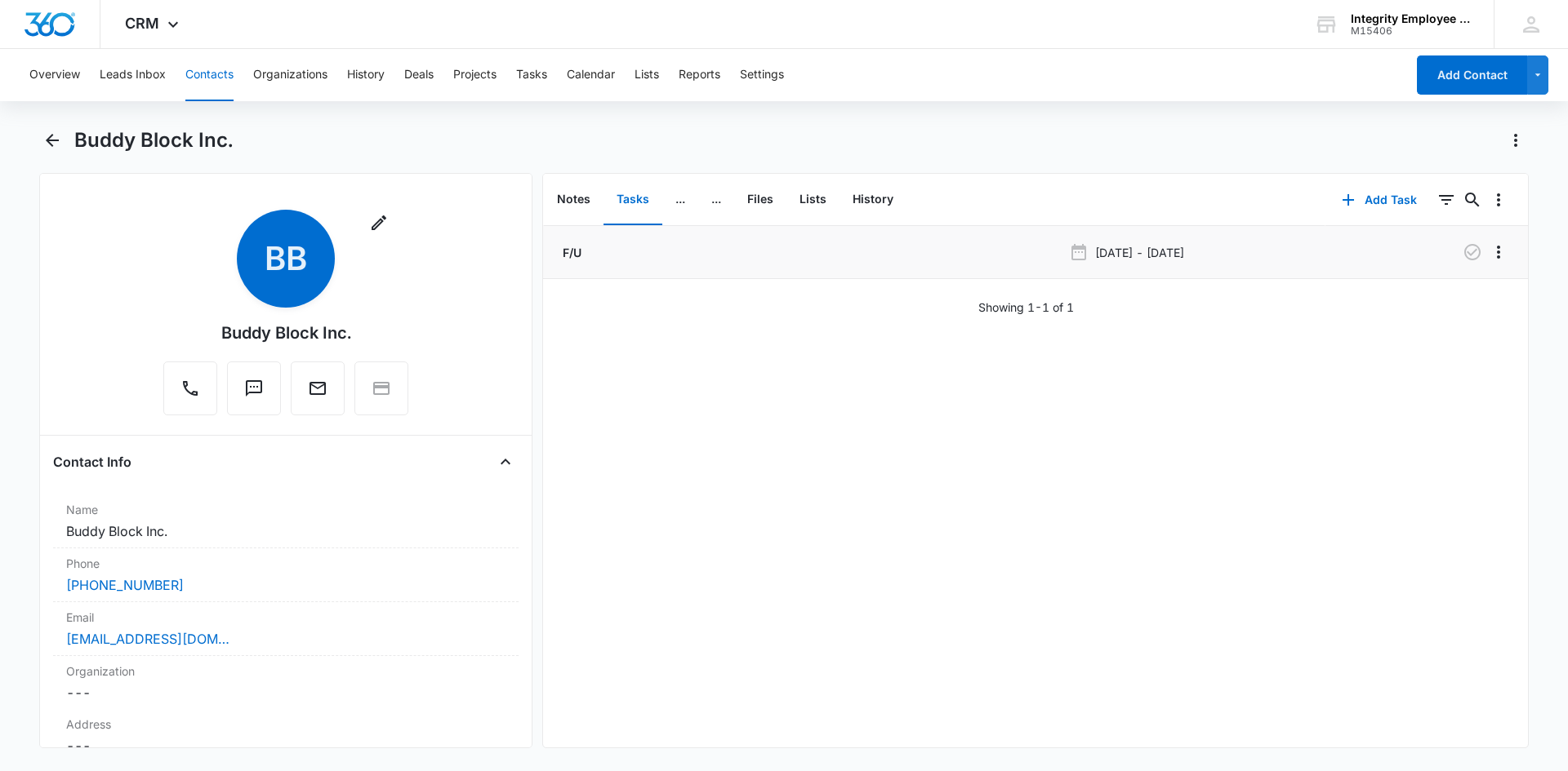
click at [572, 251] on p "F/U" at bounding box center [570, 252] width 22 height 18
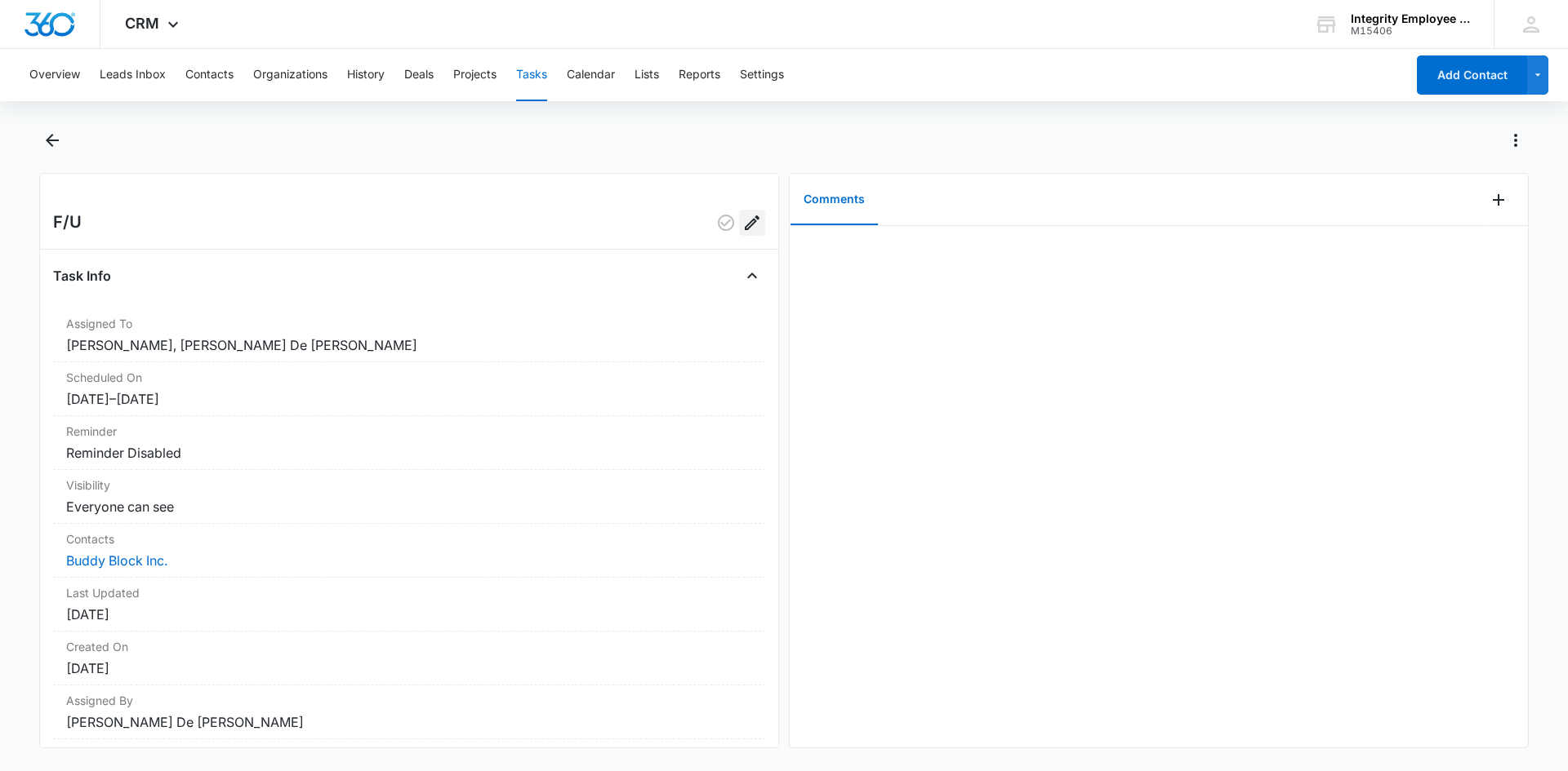
click at [746, 231] on icon "Edit" at bounding box center [751, 222] width 19 height 19
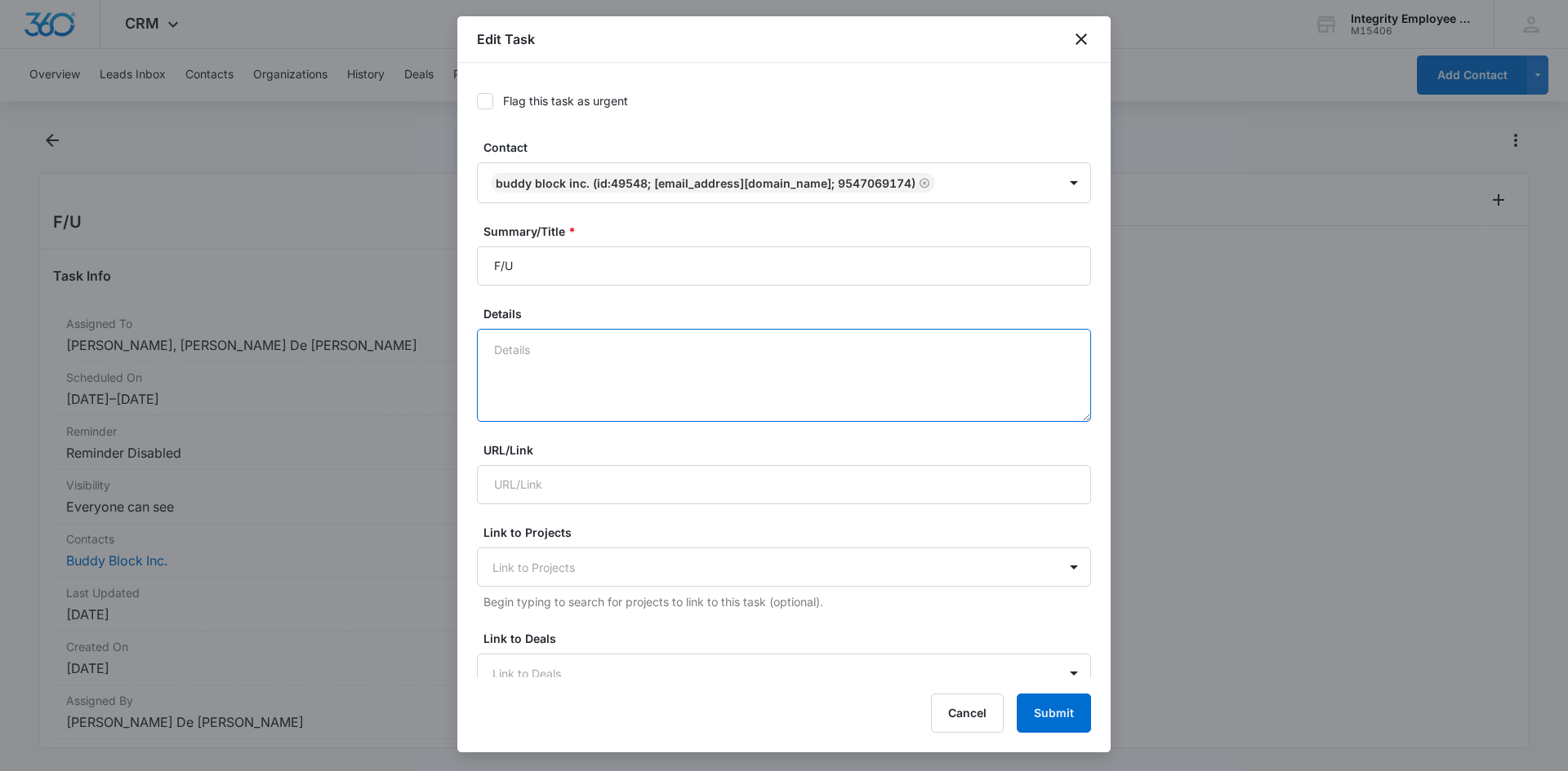
click at [637, 340] on textarea "Details" at bounding box center [784, 375] width 614 height 93
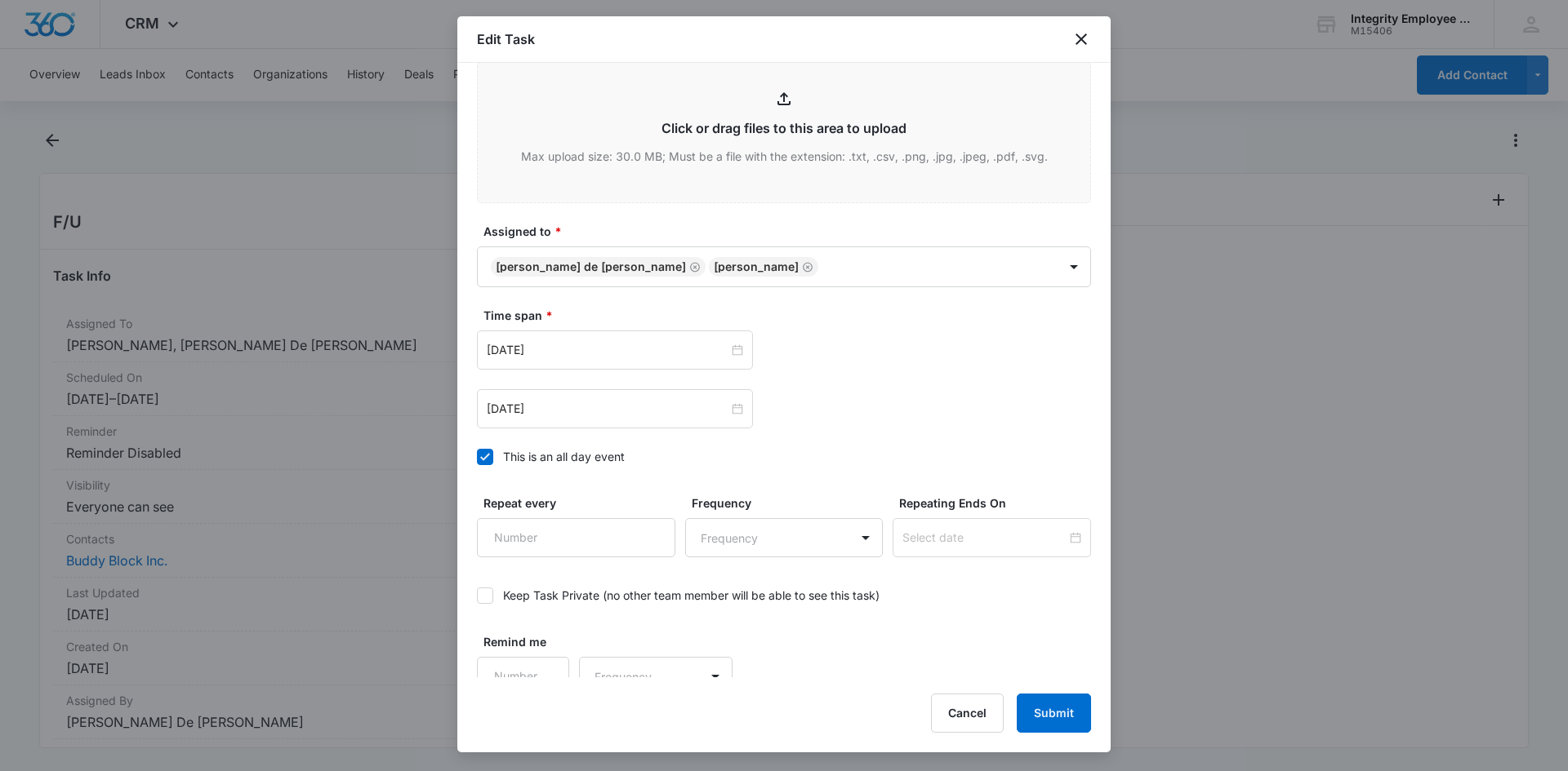
scroll to position [773, 0]
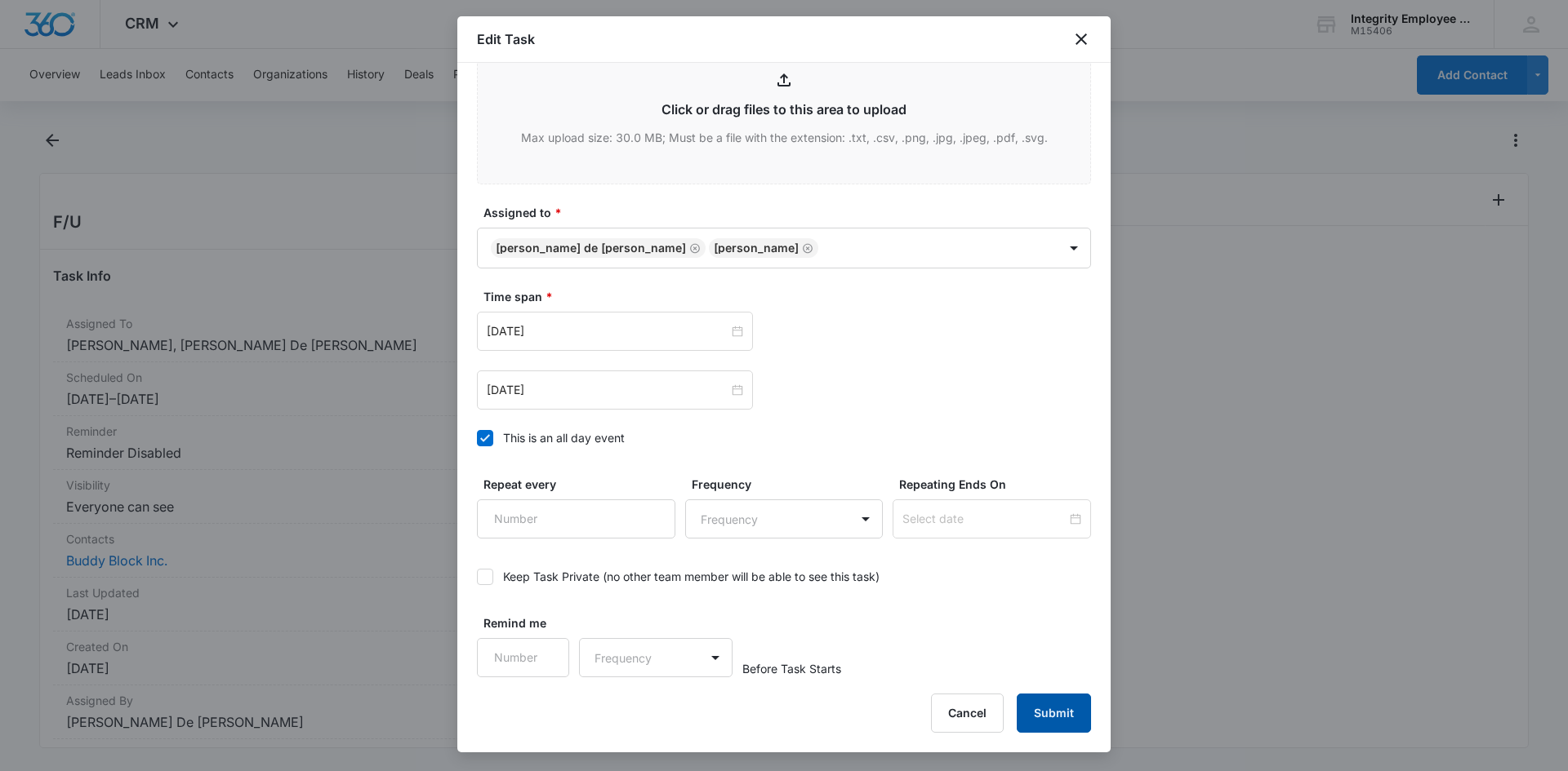
type textarea "9/16- I have submitted [PERSON_NAME] and got him WC approval. He has set-up doc…"
click at [1056, 710] on button "Submit" at bounding box center [1054, 713] width 74 height 39
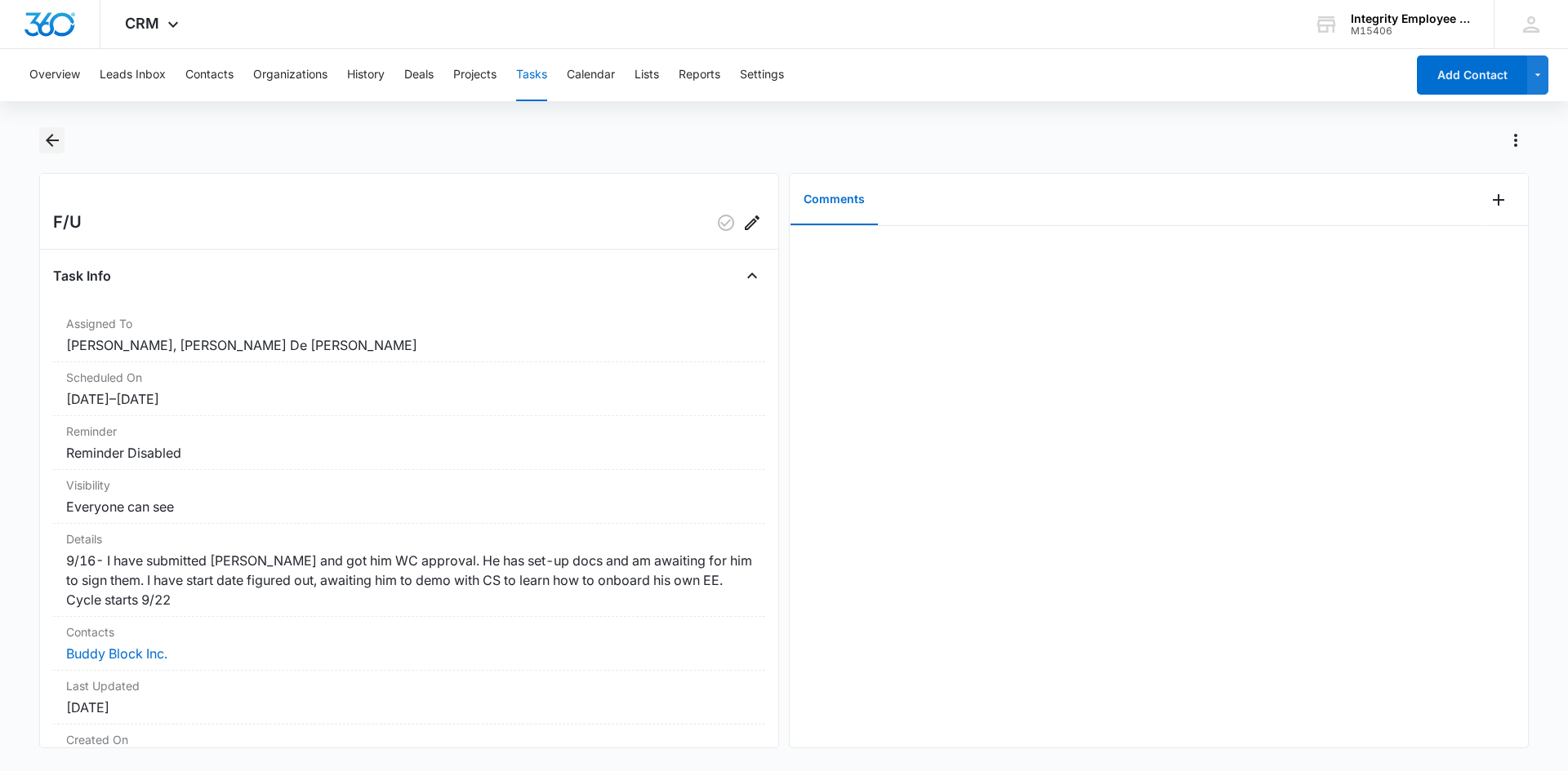
click at [56, 137] on icon "Back" at bounding box center [52, 139] width 19 height 19
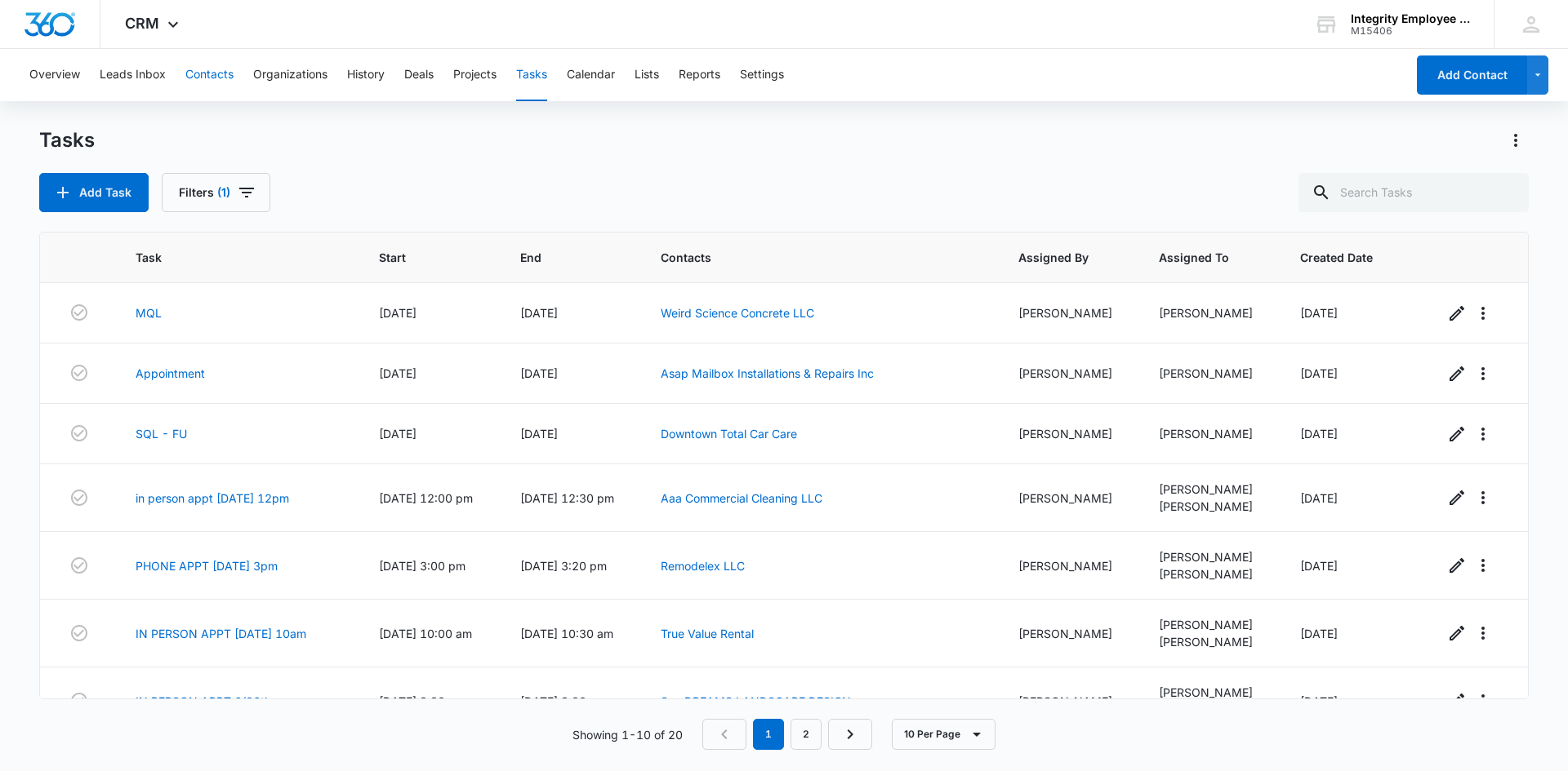
click at [200, 74] on button "Contacts" at bounding box center [210, 75] width 48 height 53
